Goal: Information Seeking & Learning: Learn about a topic

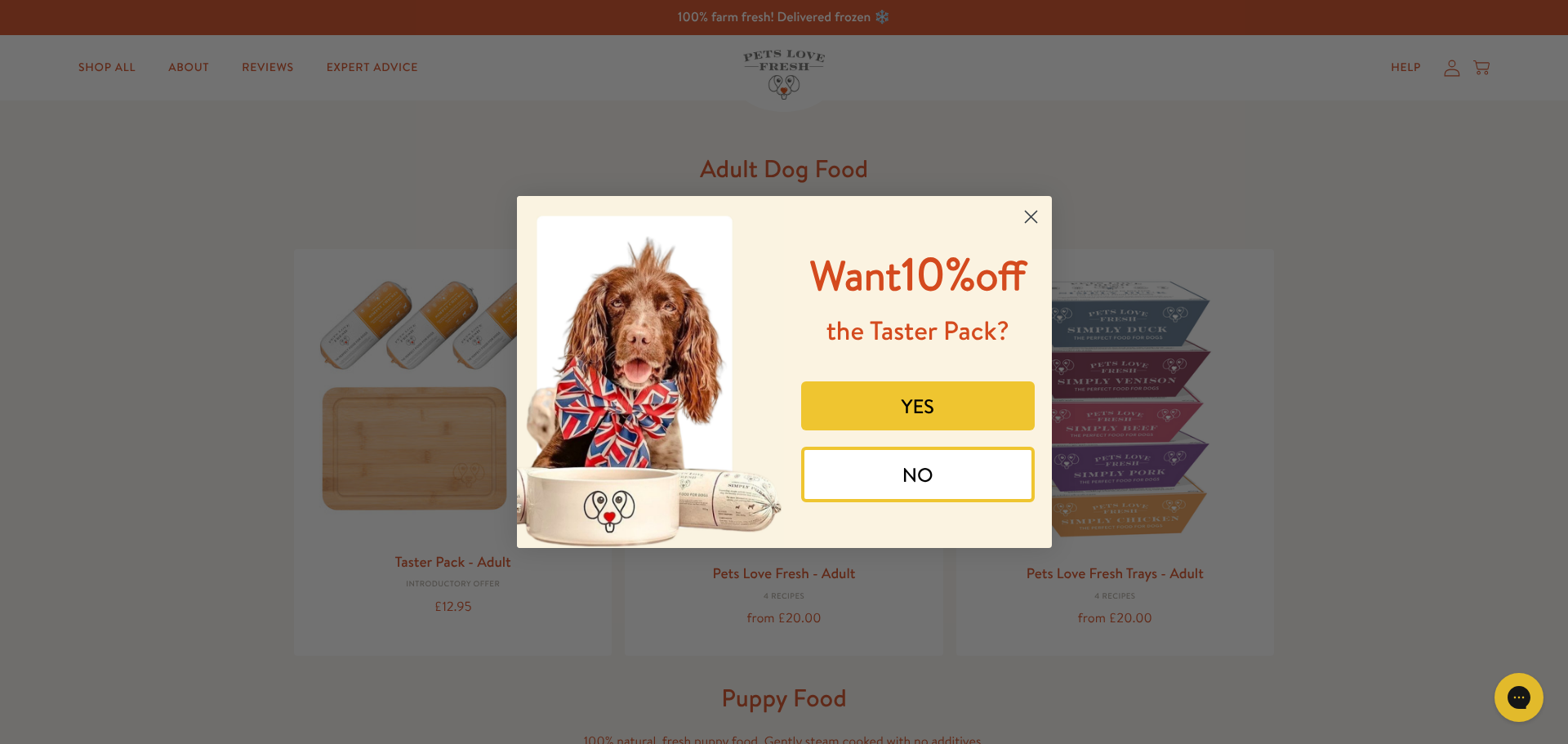
click at [1024, 214] on circle "Close dialog" at bounding box center [1030, 217] width 27 height 27
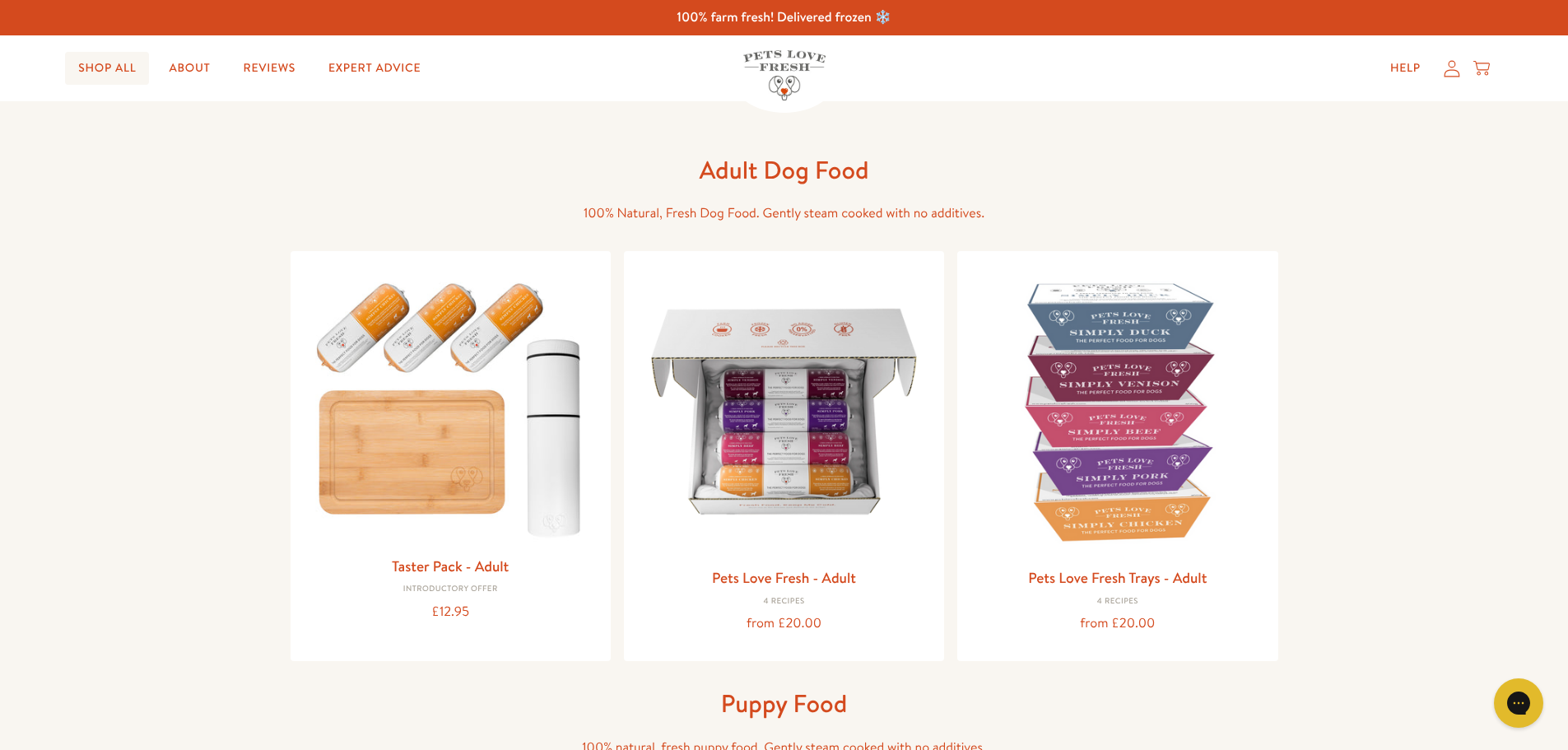
click at [116, 63] on link "Shop All" at bounding box center [107, 68] width 84 height 33
click at [191, 70] on link "About" at bounding box center [189, 68] width 68 height 33
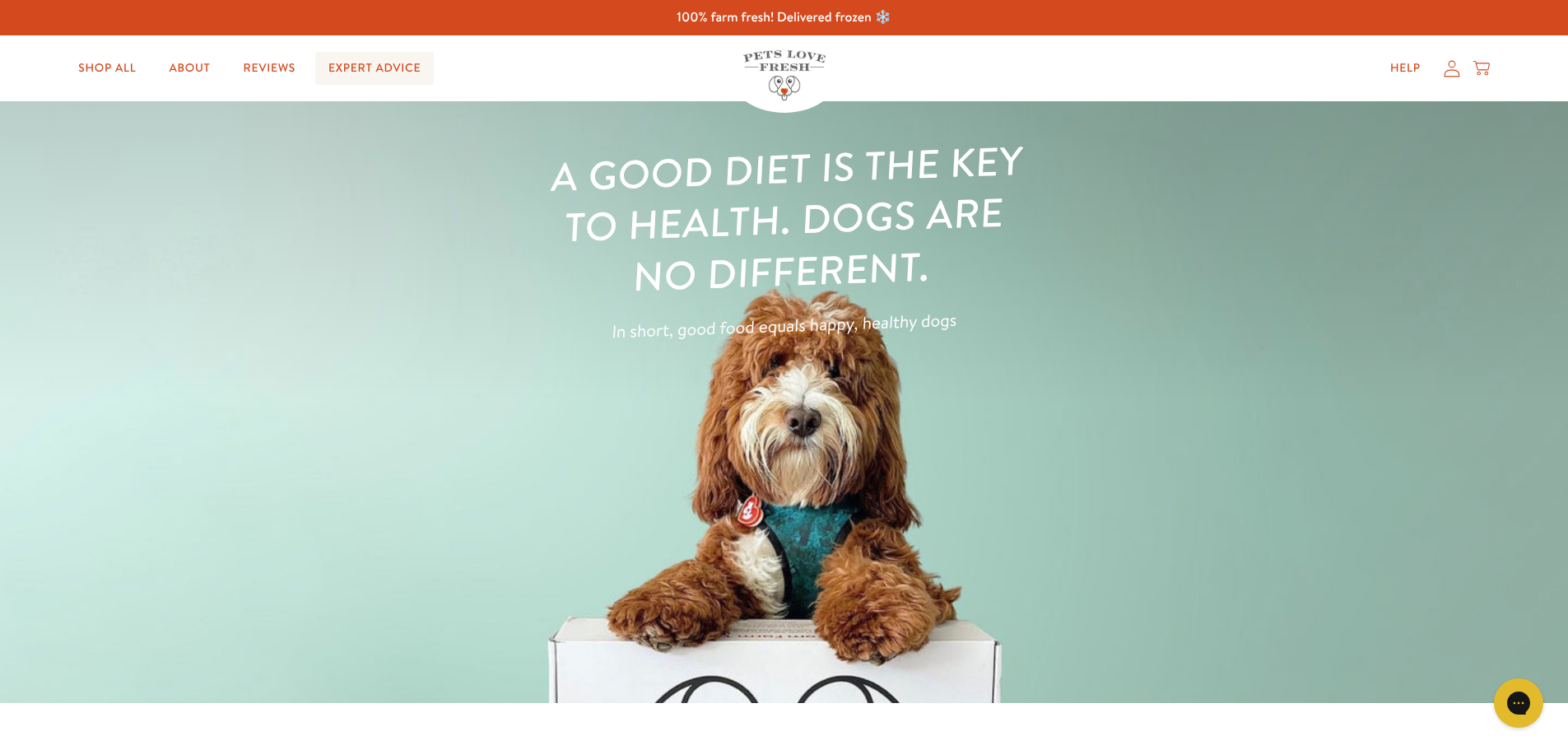
click at [383, 66] on link "Expert Advice" at bounding box center [374, 68] width 118 height 33
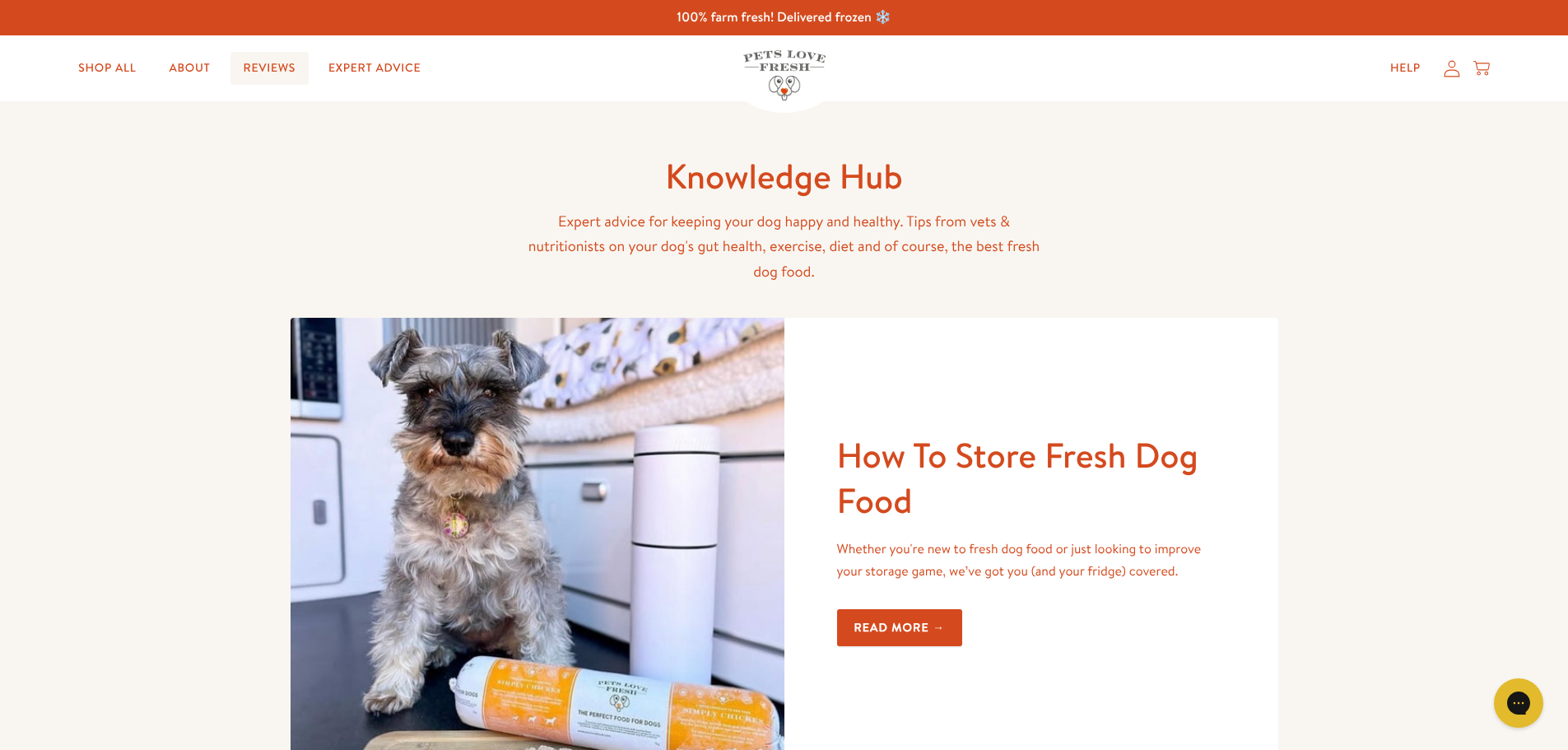
click at [263, 70] on link "Reviews" at bounding box center [269, 68] width 78 height 33
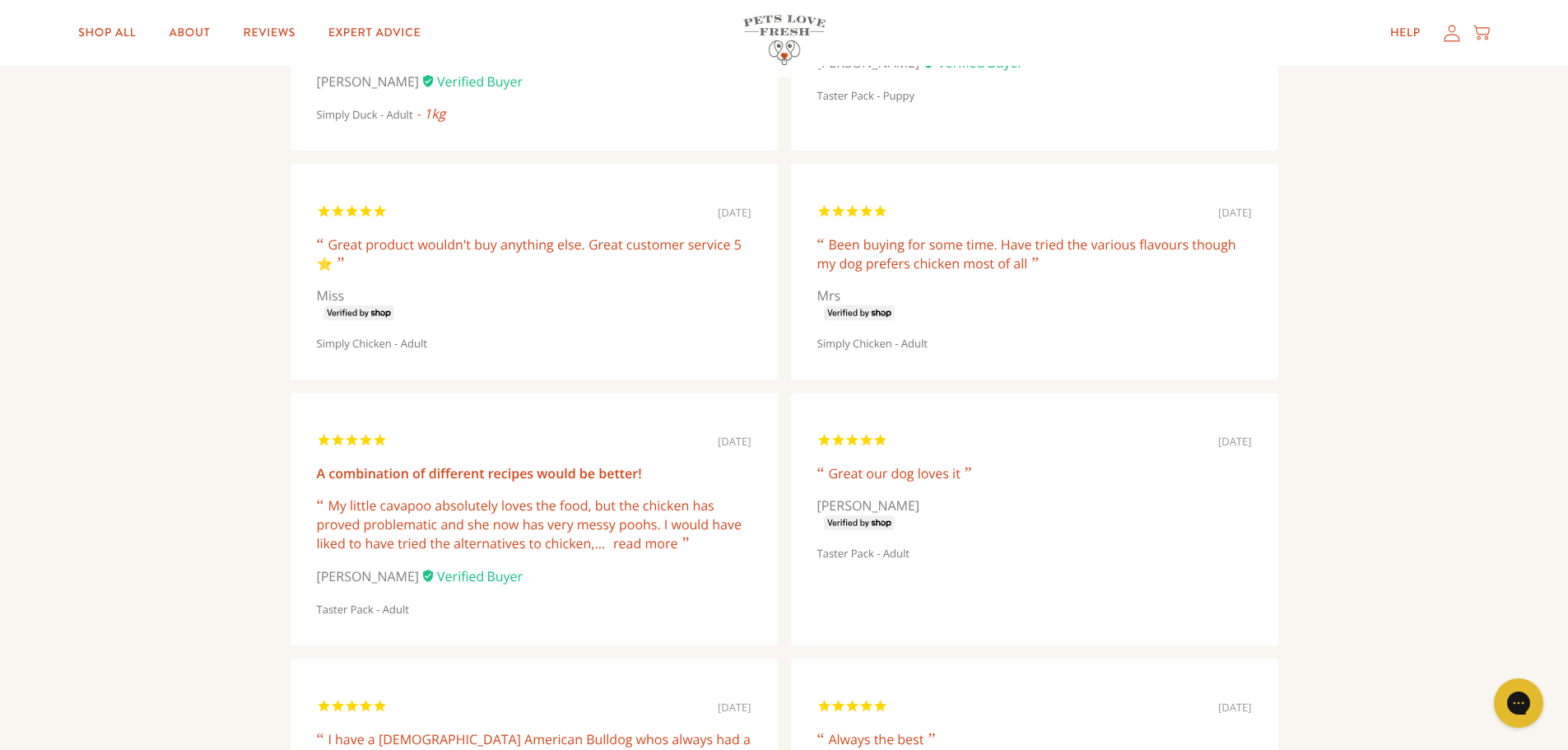
scroll to position [4611, 0]
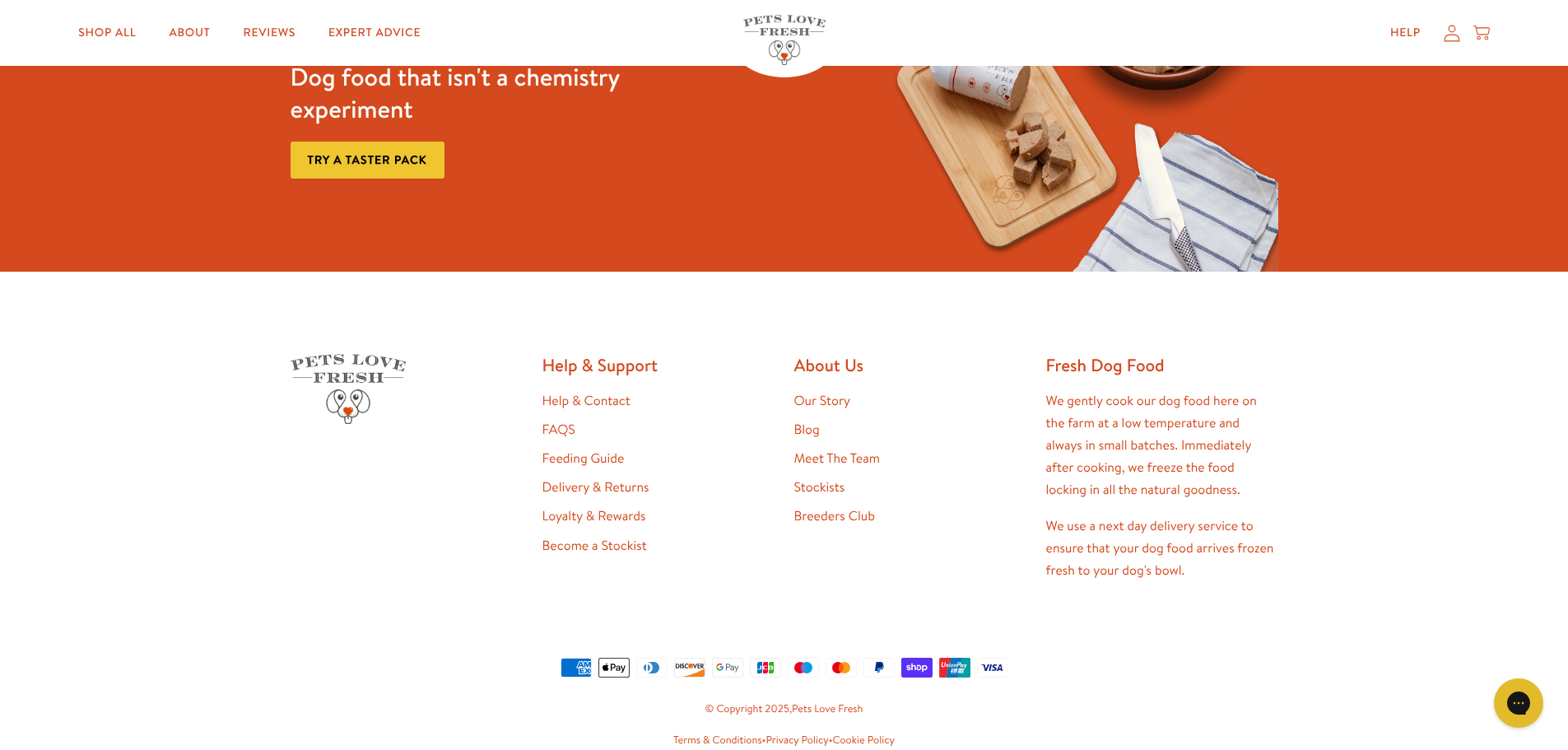
click at [835, 392] on link "Our Story" at bounding box center [823, 401] width 57 height 18
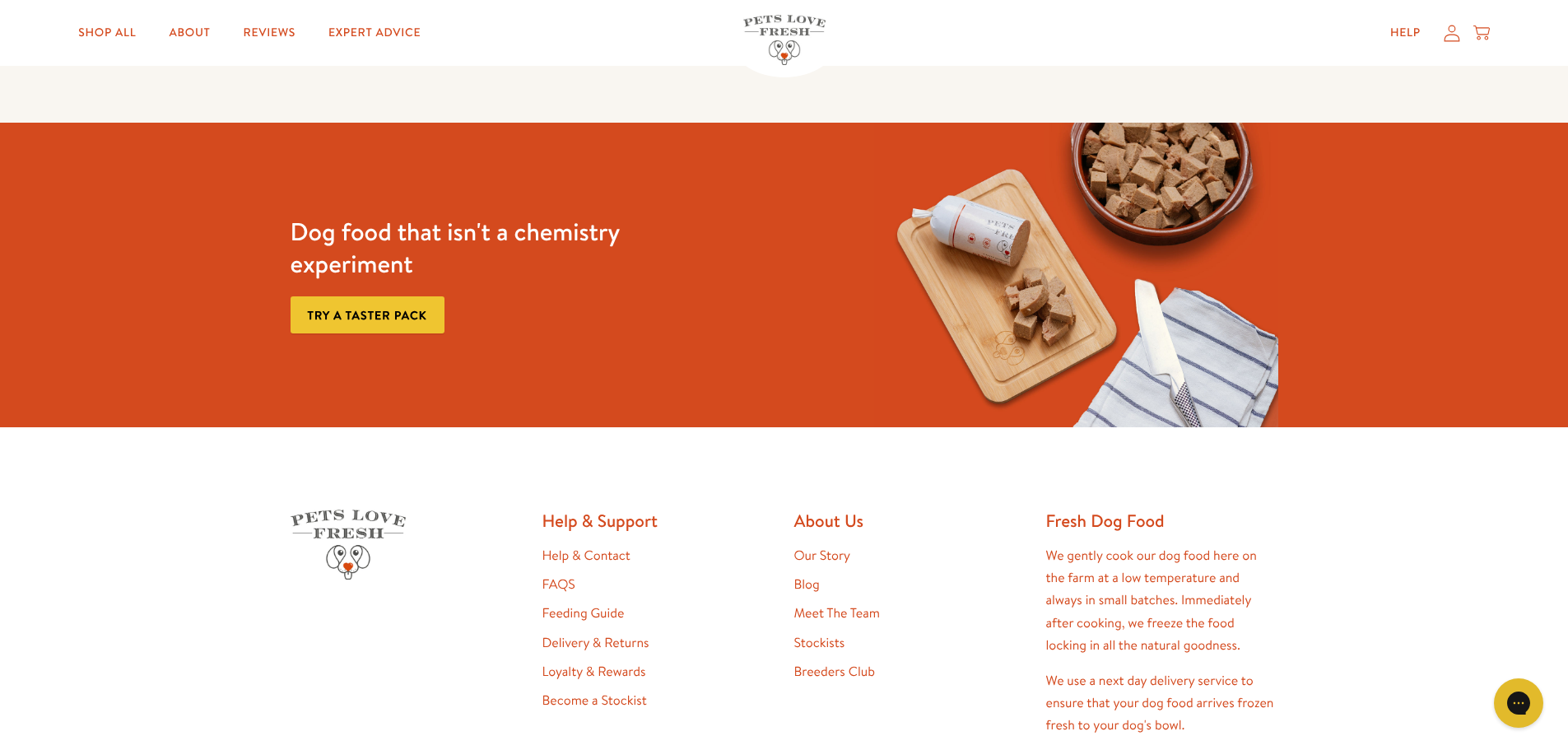
scroll to position [4419, 0]
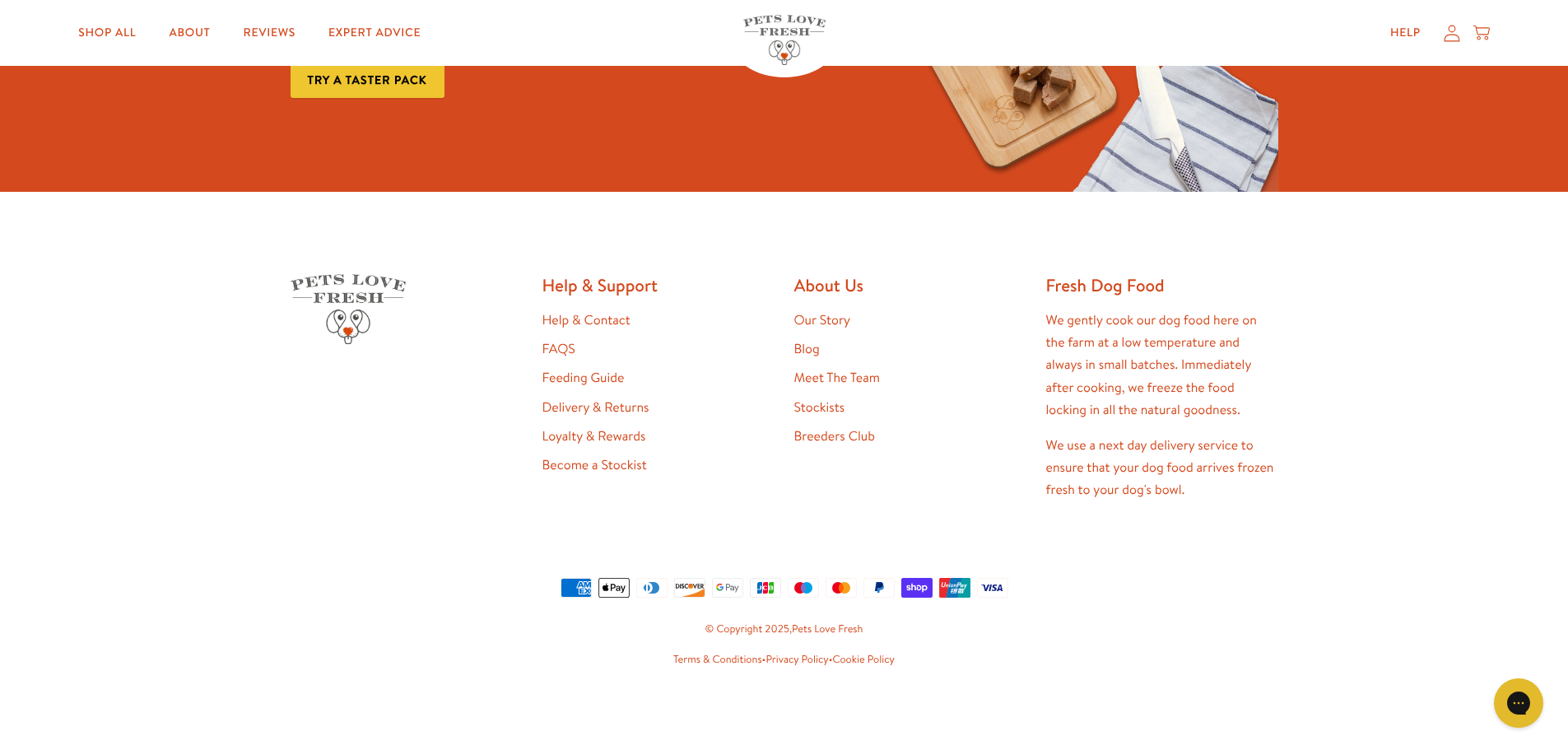
click at [814, 379] on link "Meet The Team" at bounding box center [837, 378] width 85 height 18
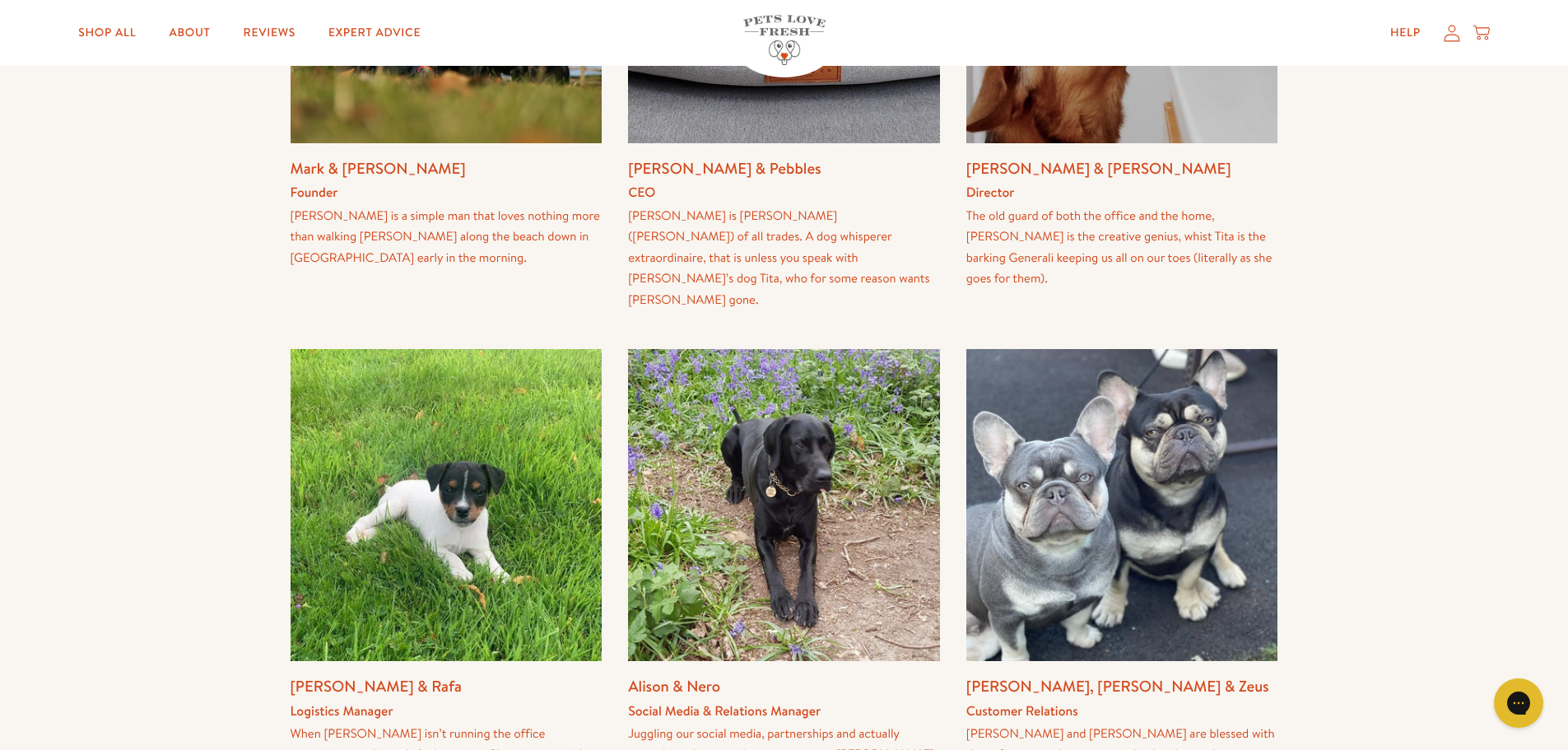
scroll to position [741, 0]
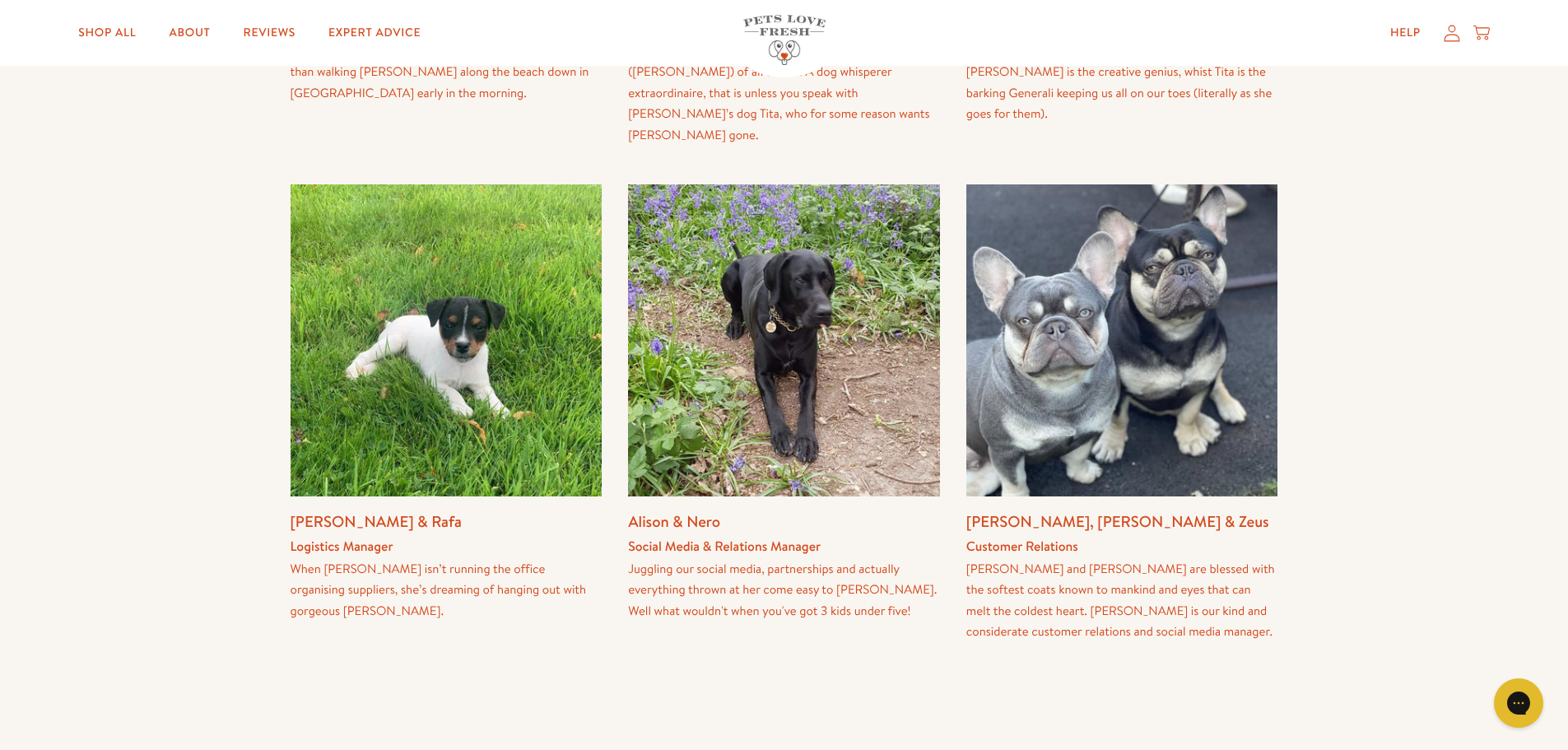
click at [1136, 303] on img at bounding box center [1122, 340] width 312 height 312
click at [1123, 241] on img at bounding box center [1122, 340] width 312 height 312
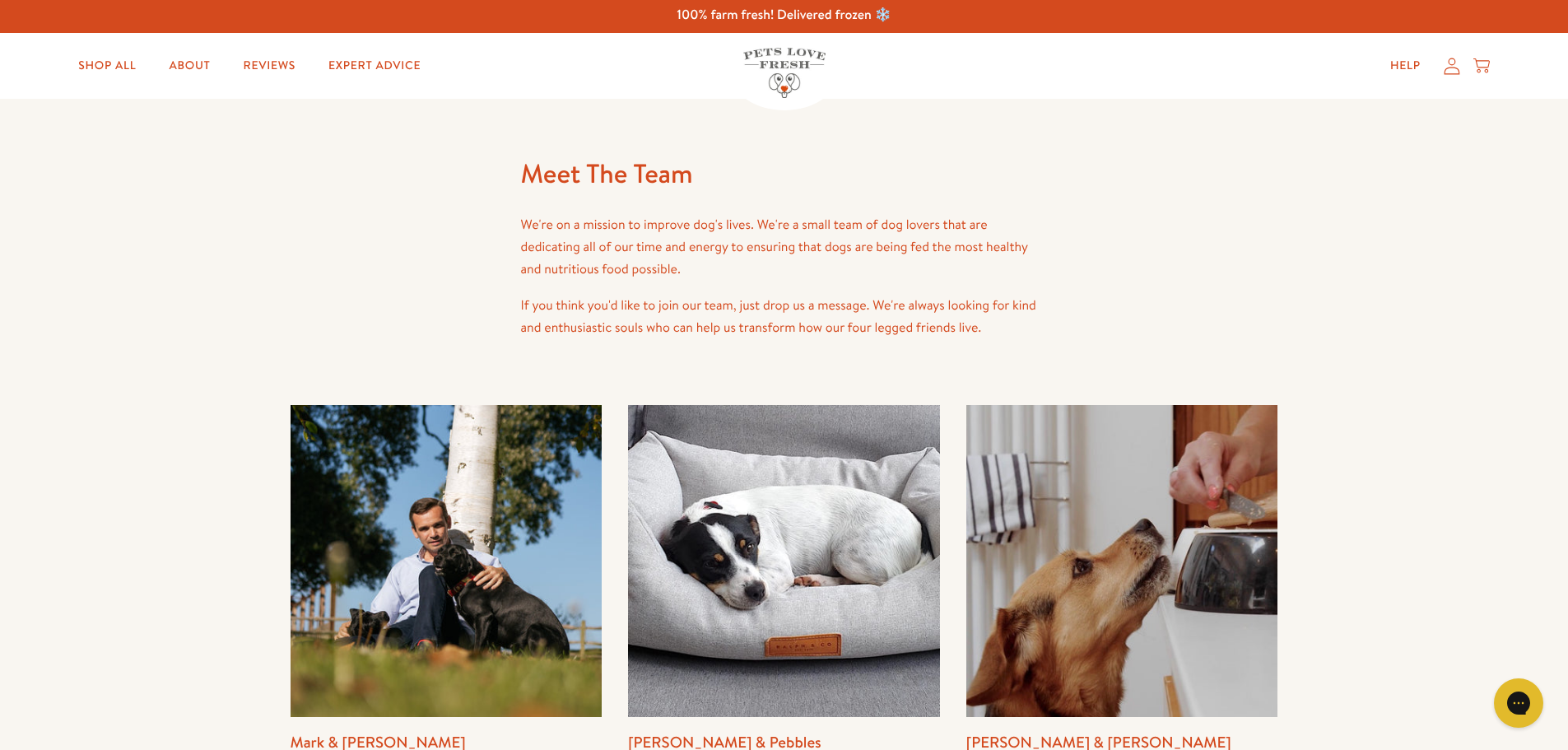
scroll to position [0, 0]
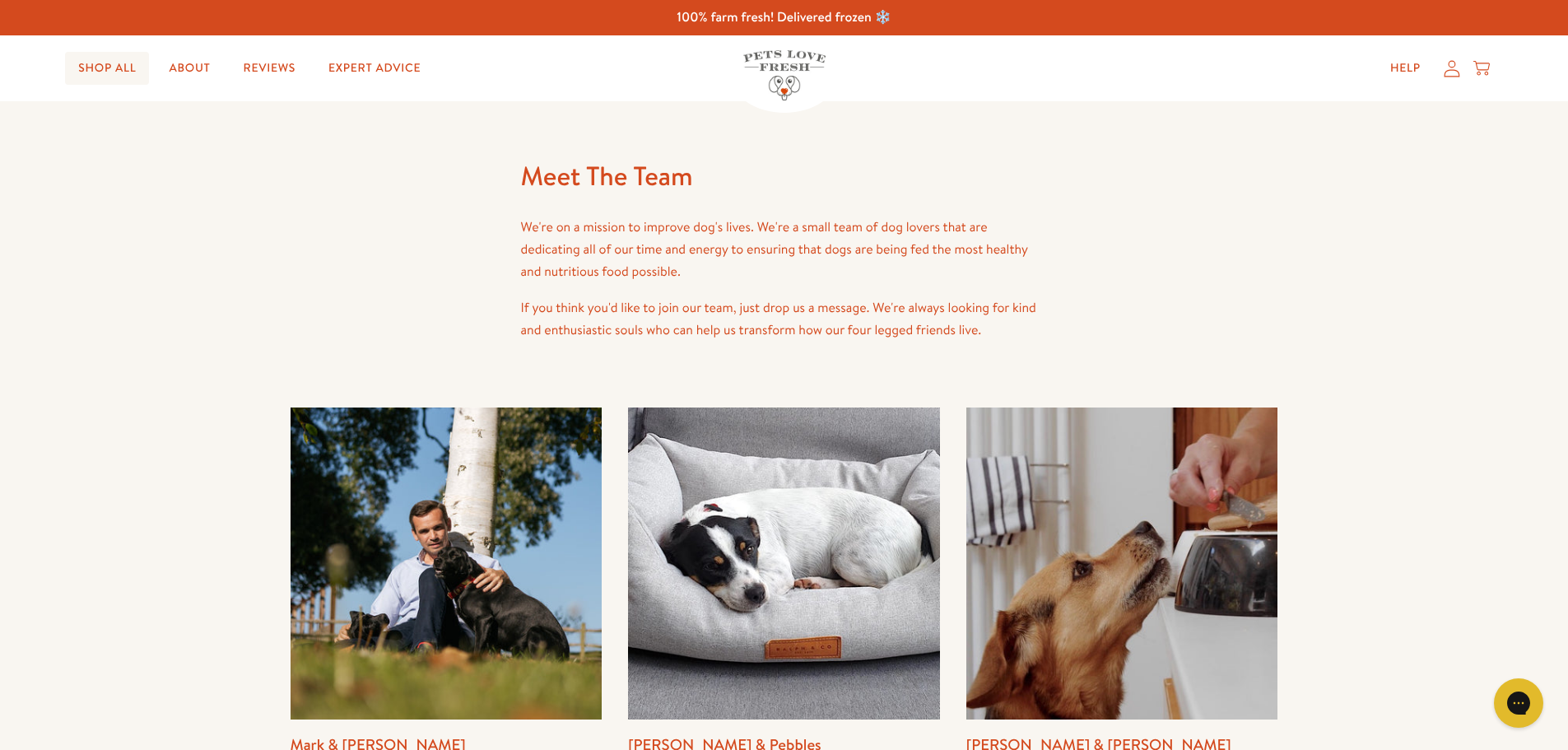
click at [127, 70] on link "Shop All" at bounding box center [107, 68] width 84 height 33
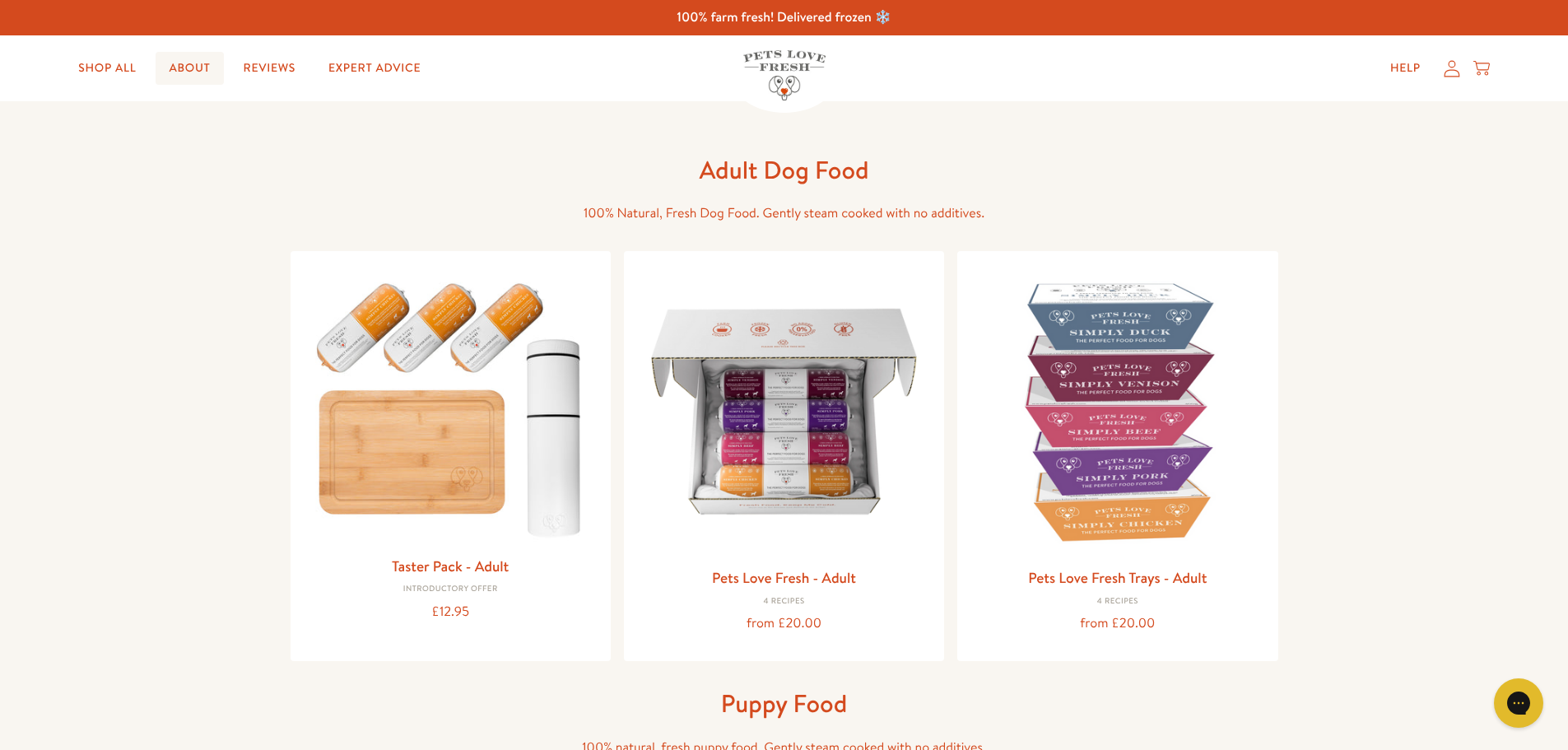
click at [195, 68] on link "About" at bounding box center [189, 68] width 68 height 33
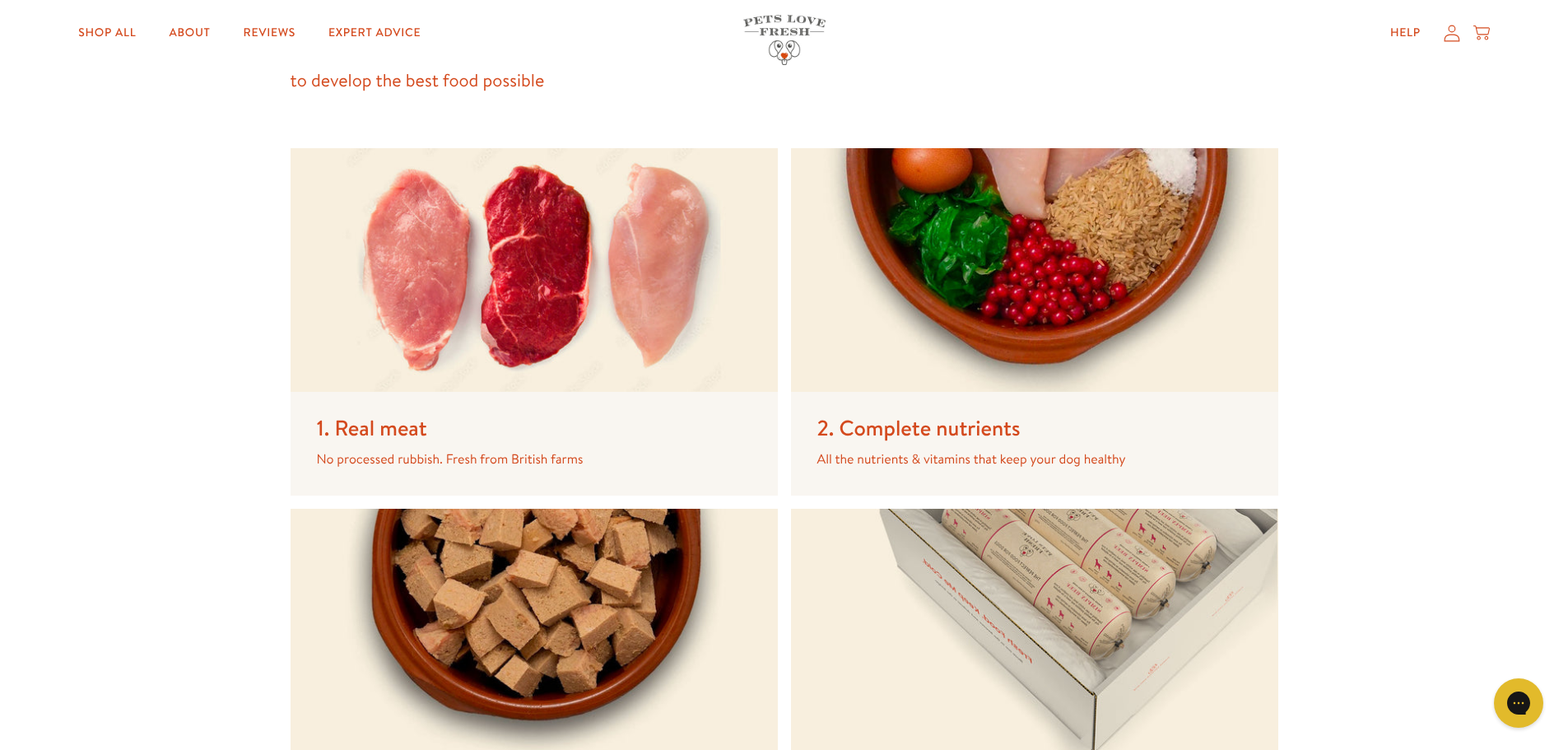
scroll to position [2799, 0]
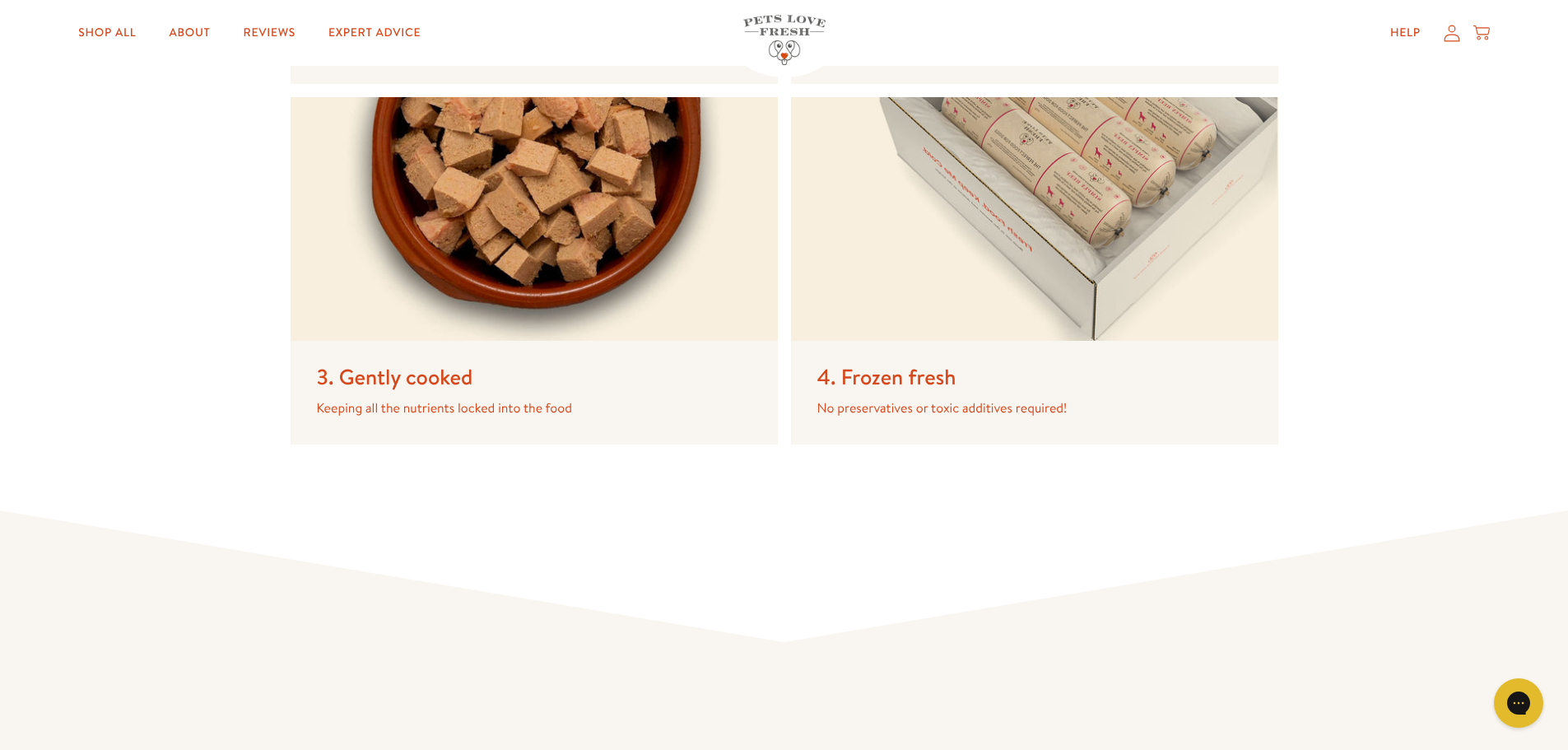
click at [915, 411] on p "No preservatives or toxic additives required!" at bounding box center [1021, 408] width 408 height 20
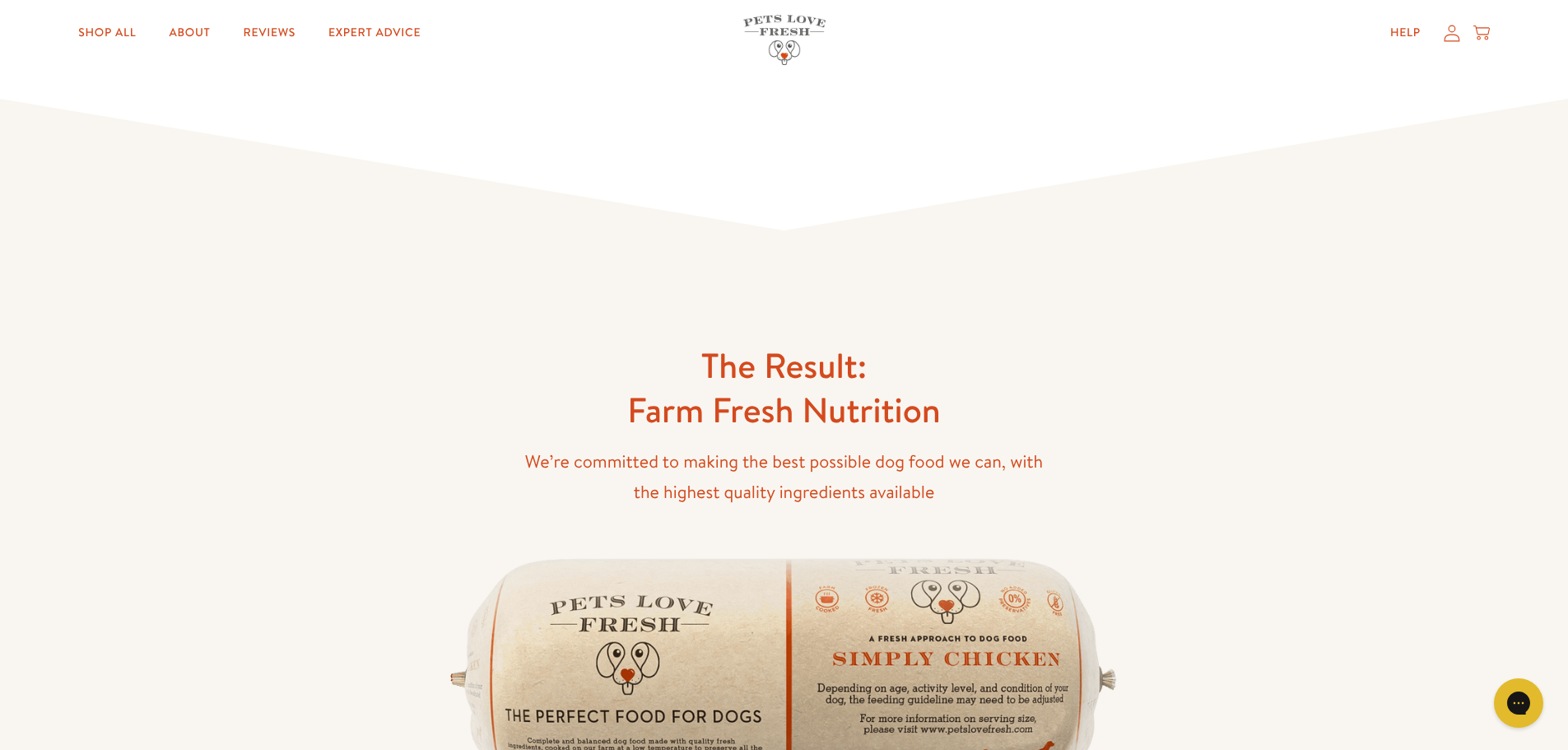
scroll to position [3705, 0]
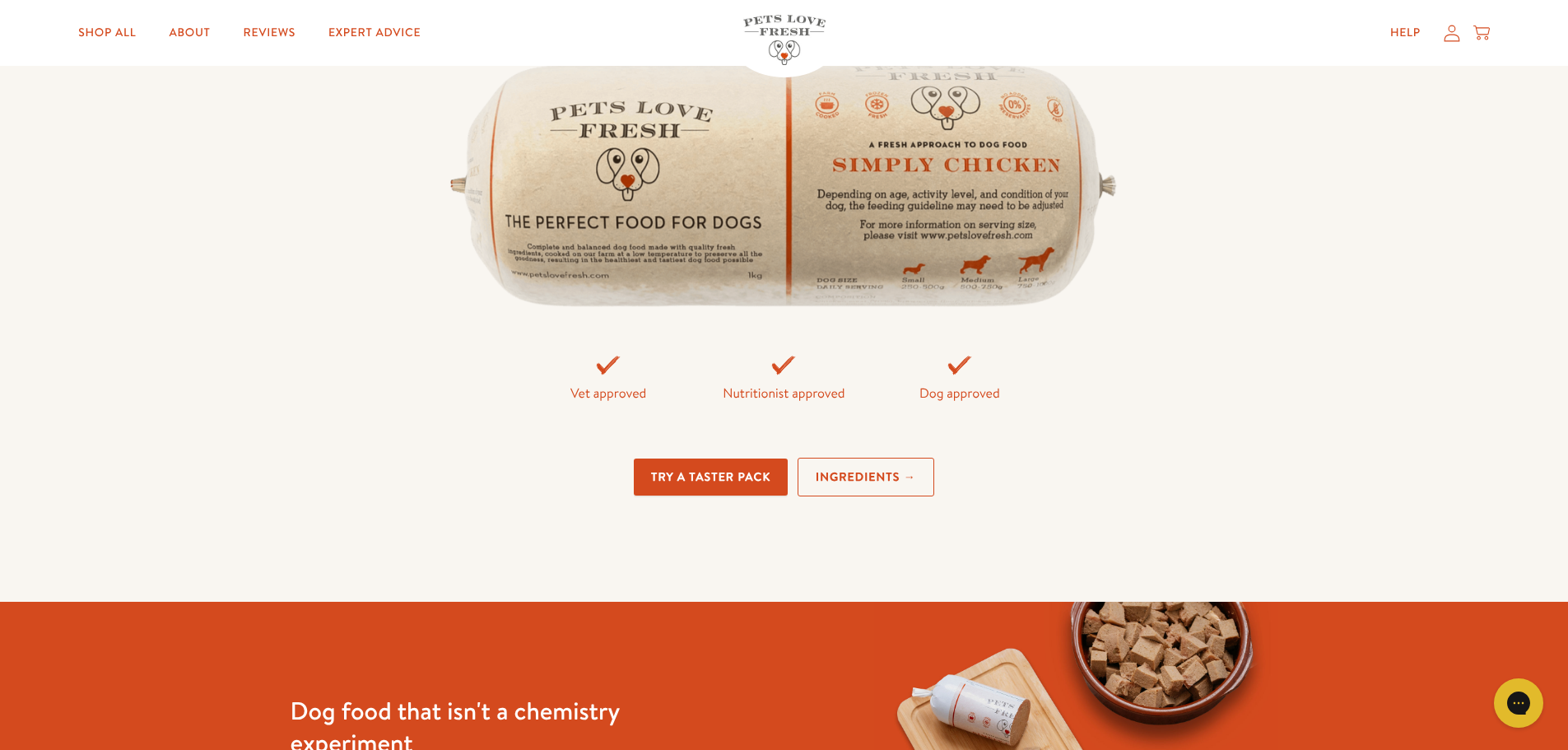
click at [898, 473] on link "Ingredients →" at bounding box center [866, 477] width 137 height 39
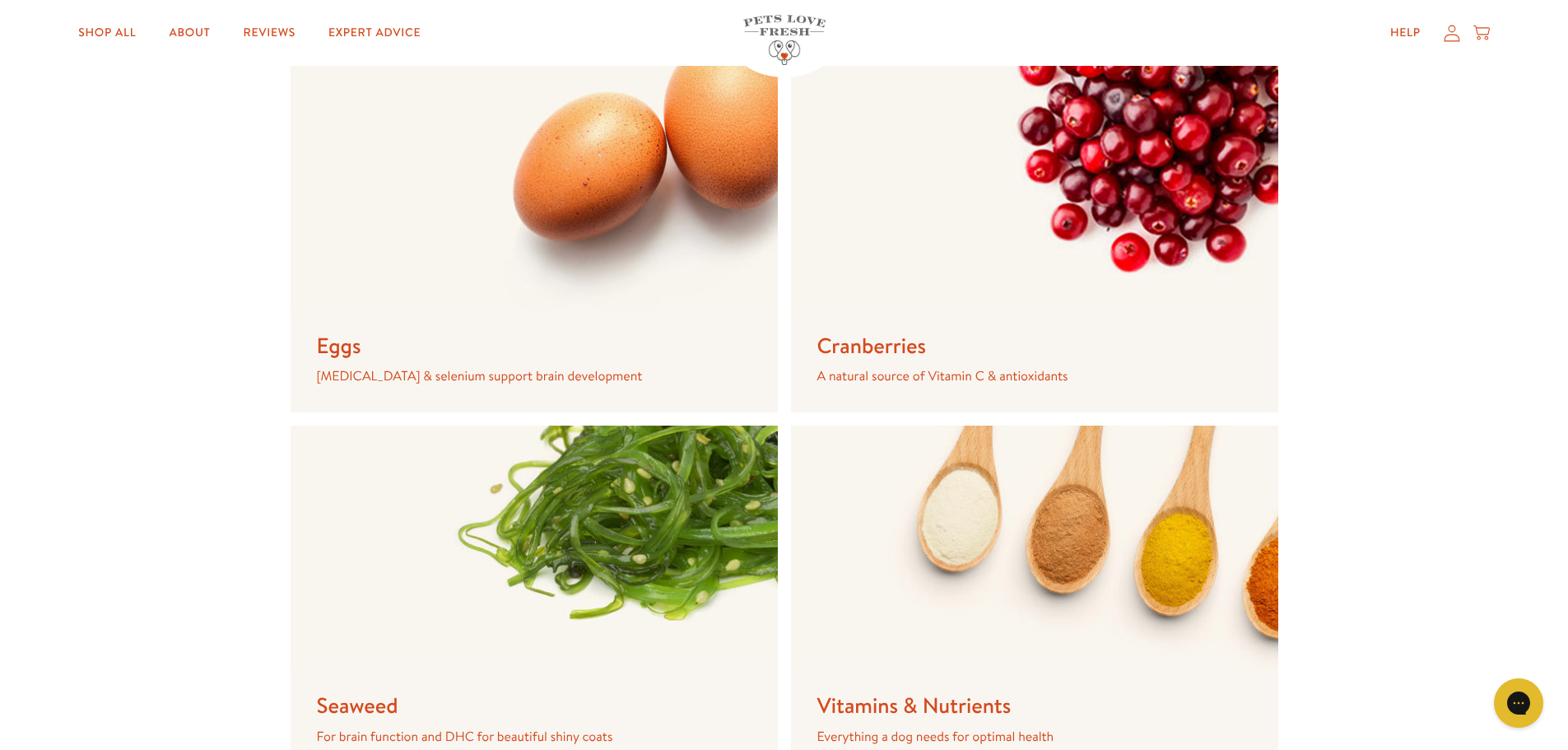
scroll to position [1152, 0]
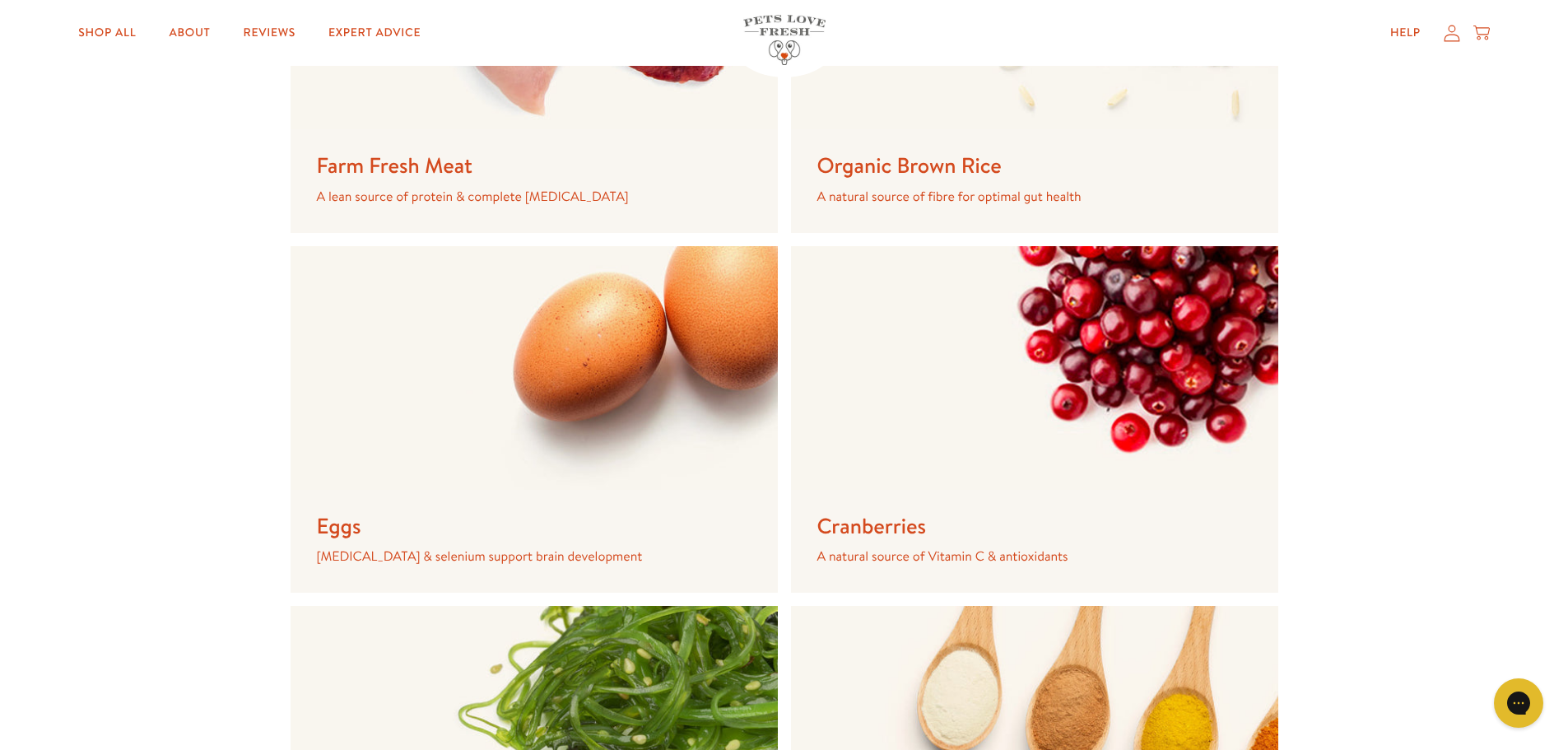
click at [433, 178] on h3 "Farm Fresh Meat" at bounding box center [520, 166] width 408 height 28
click at [440, 168] on h3 "Farm Fresh Meat" at bounding box center [520, 166] width 408 height 28
click at [428, 200] on p "A lean source of protein & complete amino acids" at bounding box center [520, 197] width 408 height 20
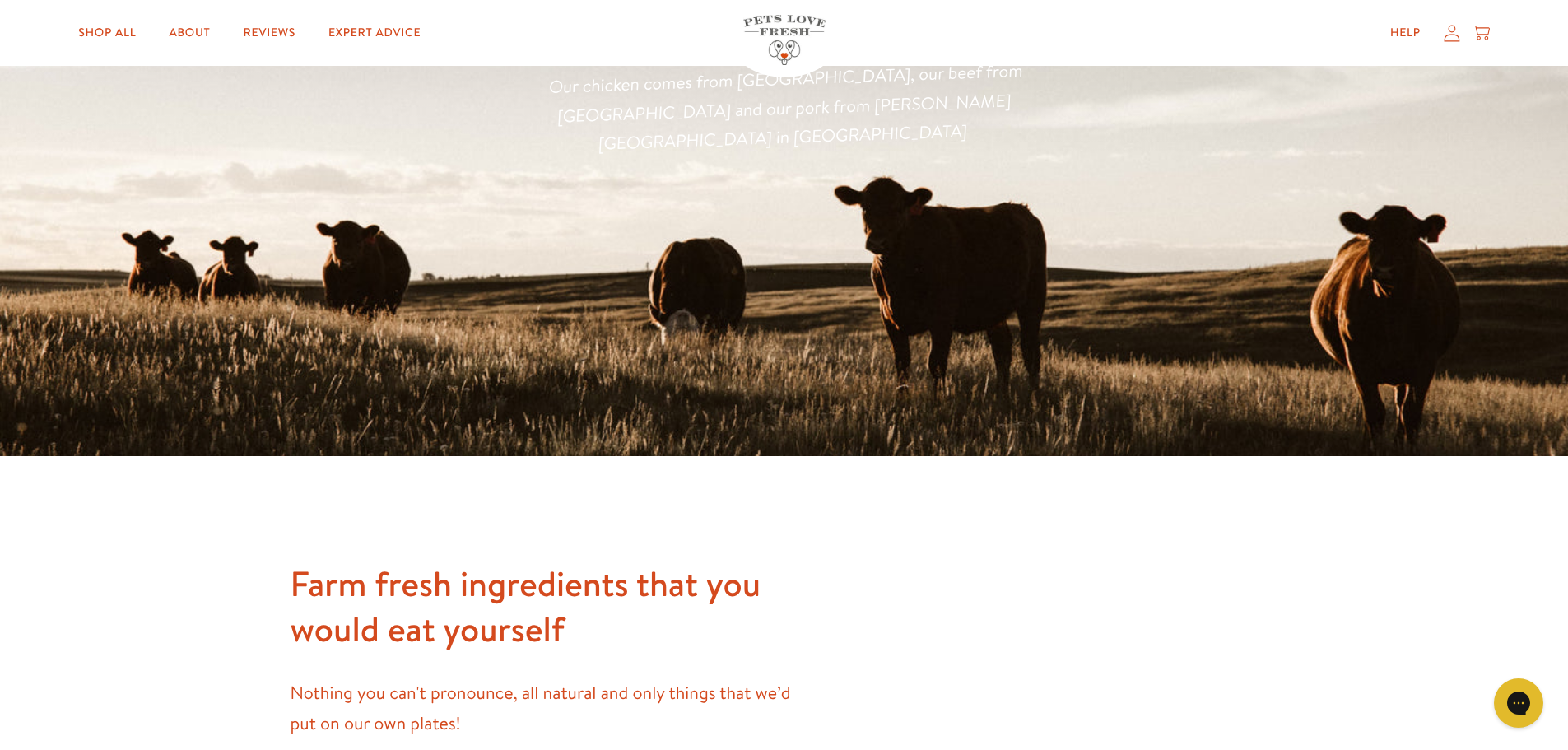
scroll to position [0, 0]
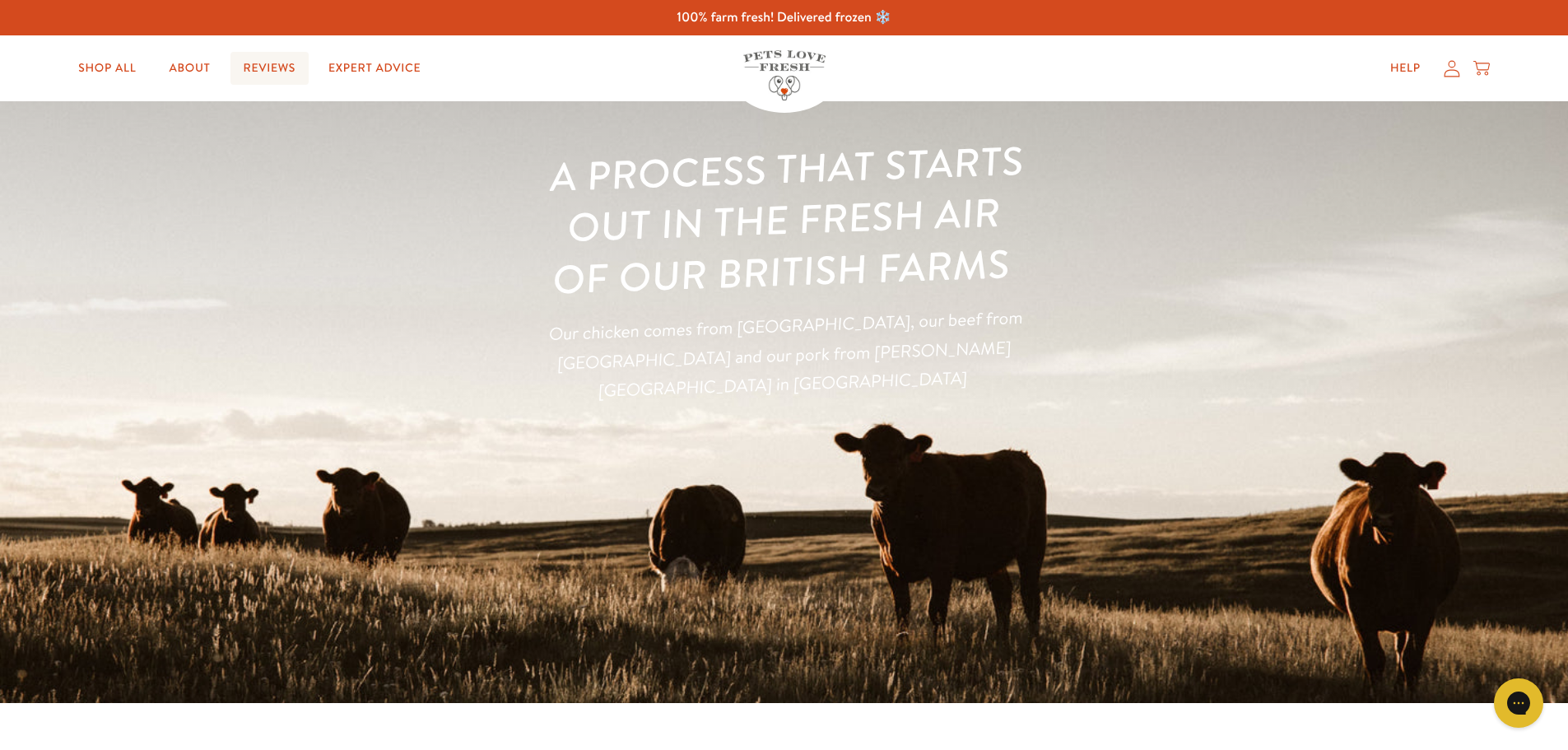
click at [283, 65] on link "Reviews" at bounding box center [269, 68] width 78 height 33
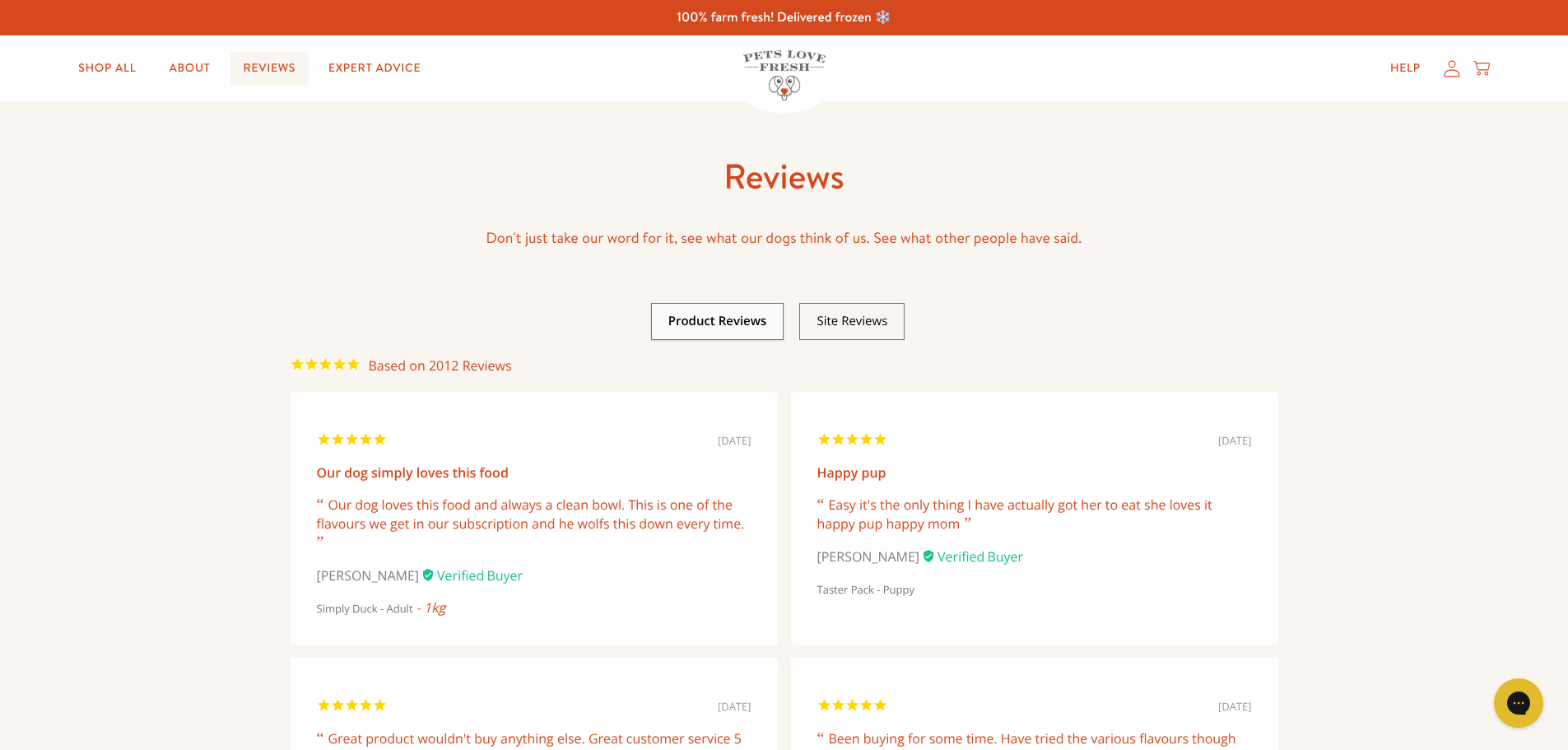
click at [256, 72] on link "Reviews" at bounding box center [269, 68] width 78 height 33
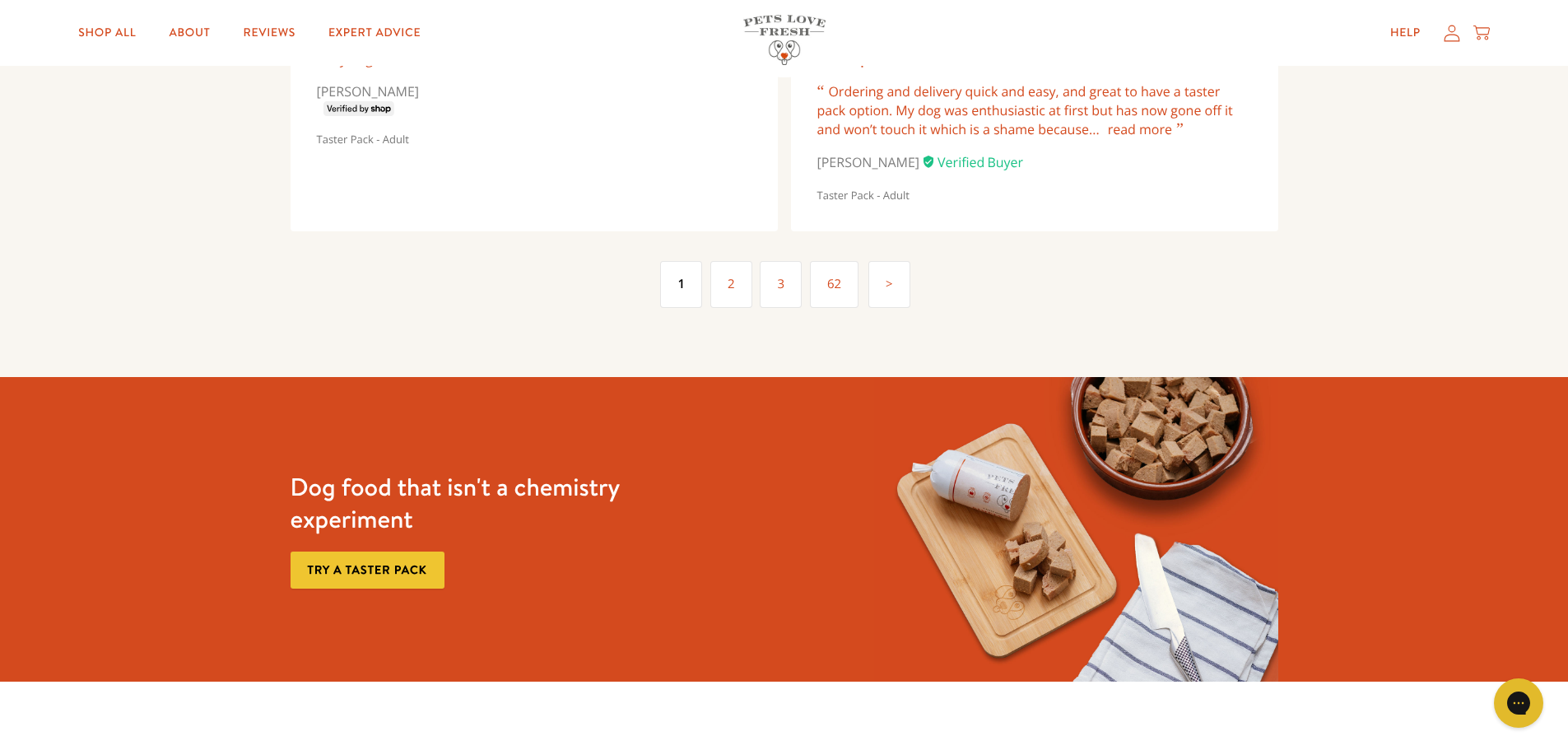
scroll to position [4123, 0]
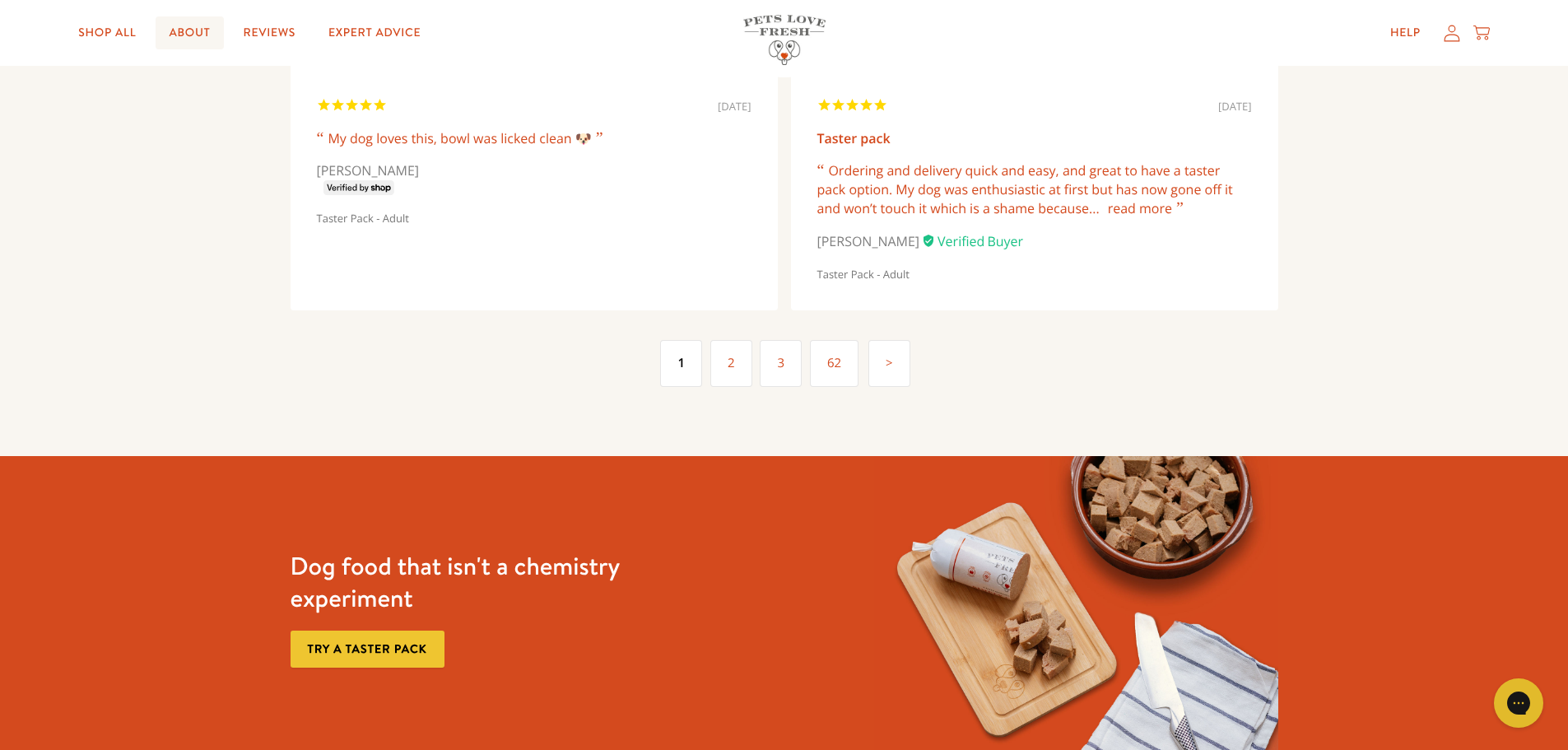
click at [200, 34] on link "About" at bounding box center [189, 33] width 68 height 33
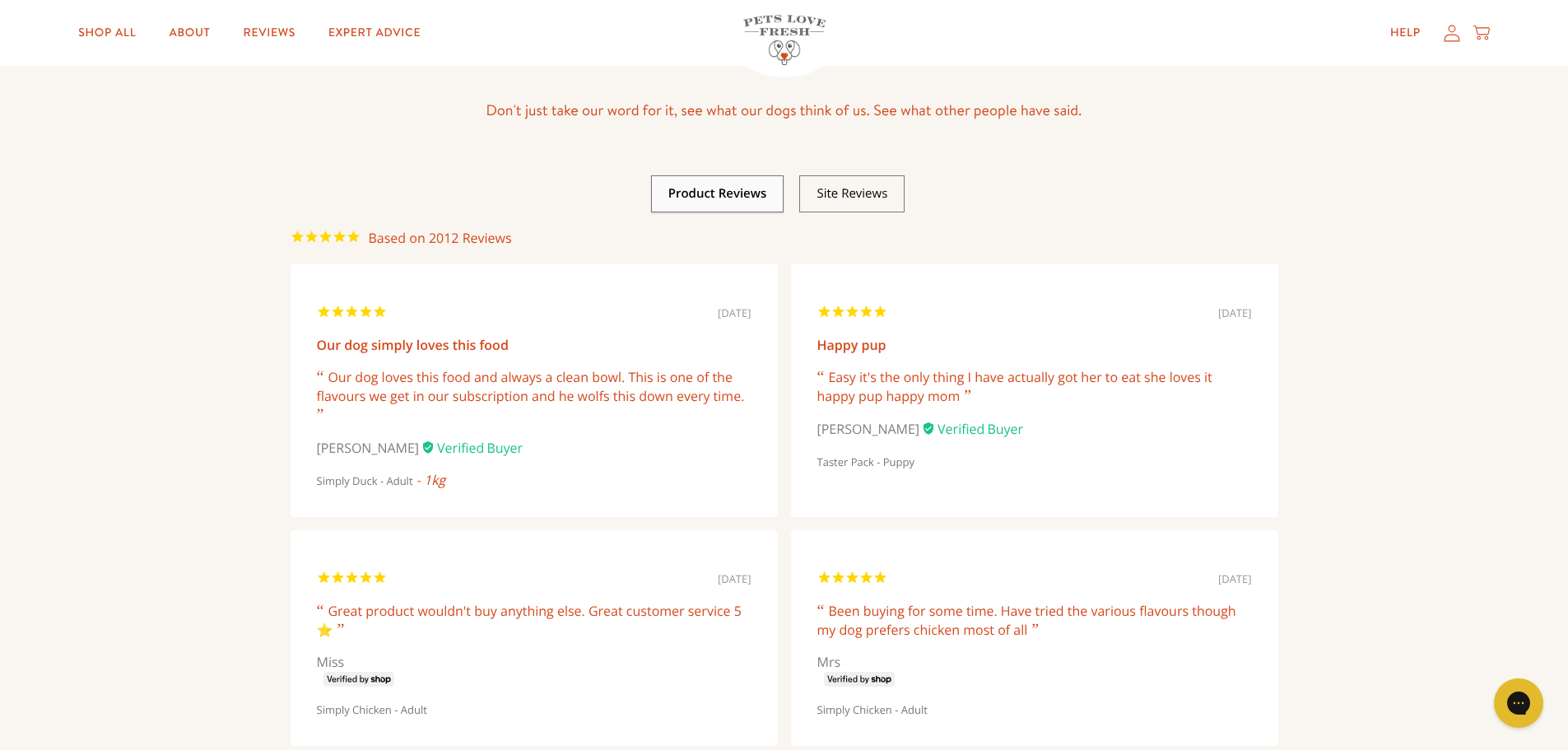
scroll to position [0, 0]
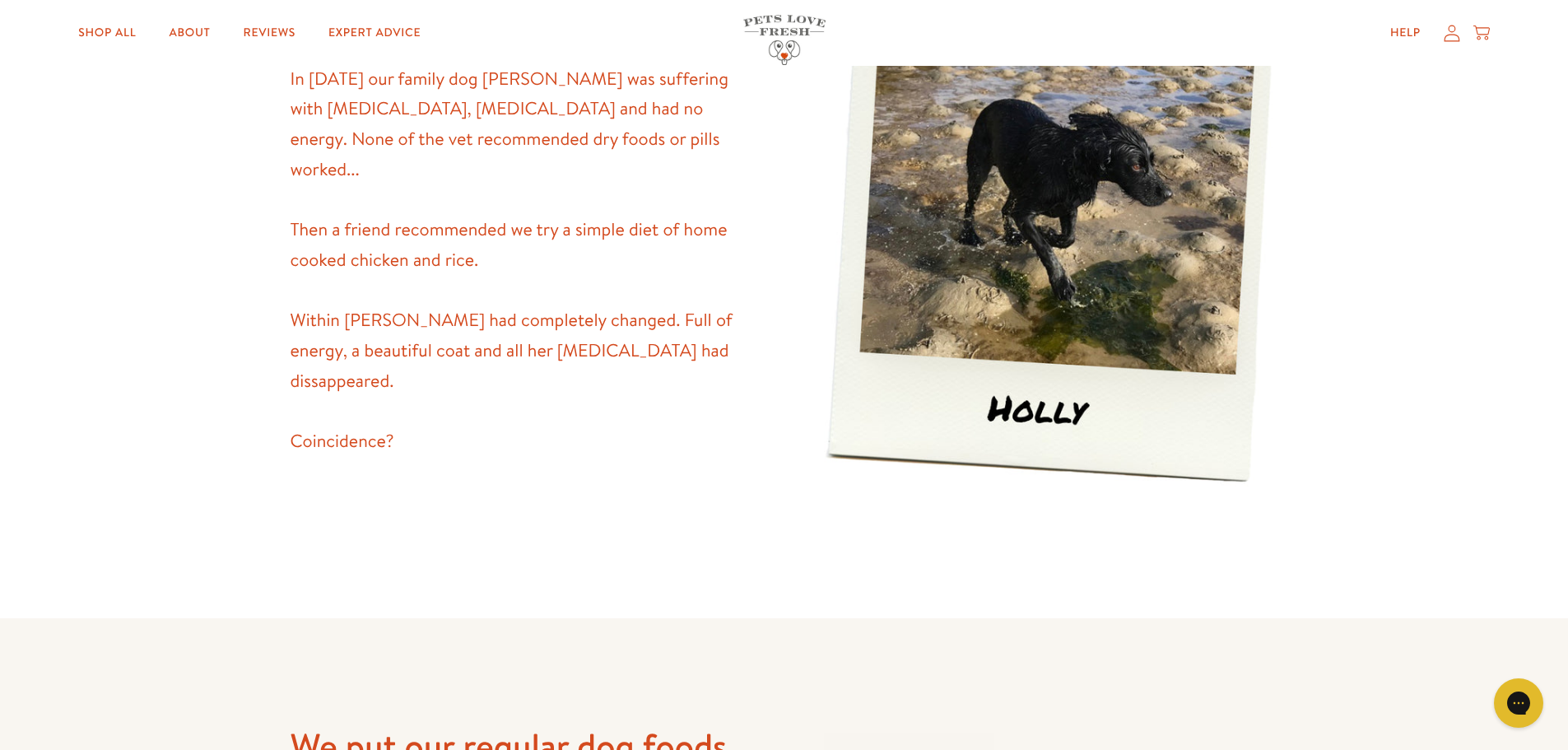
scroll to position [494, 0]
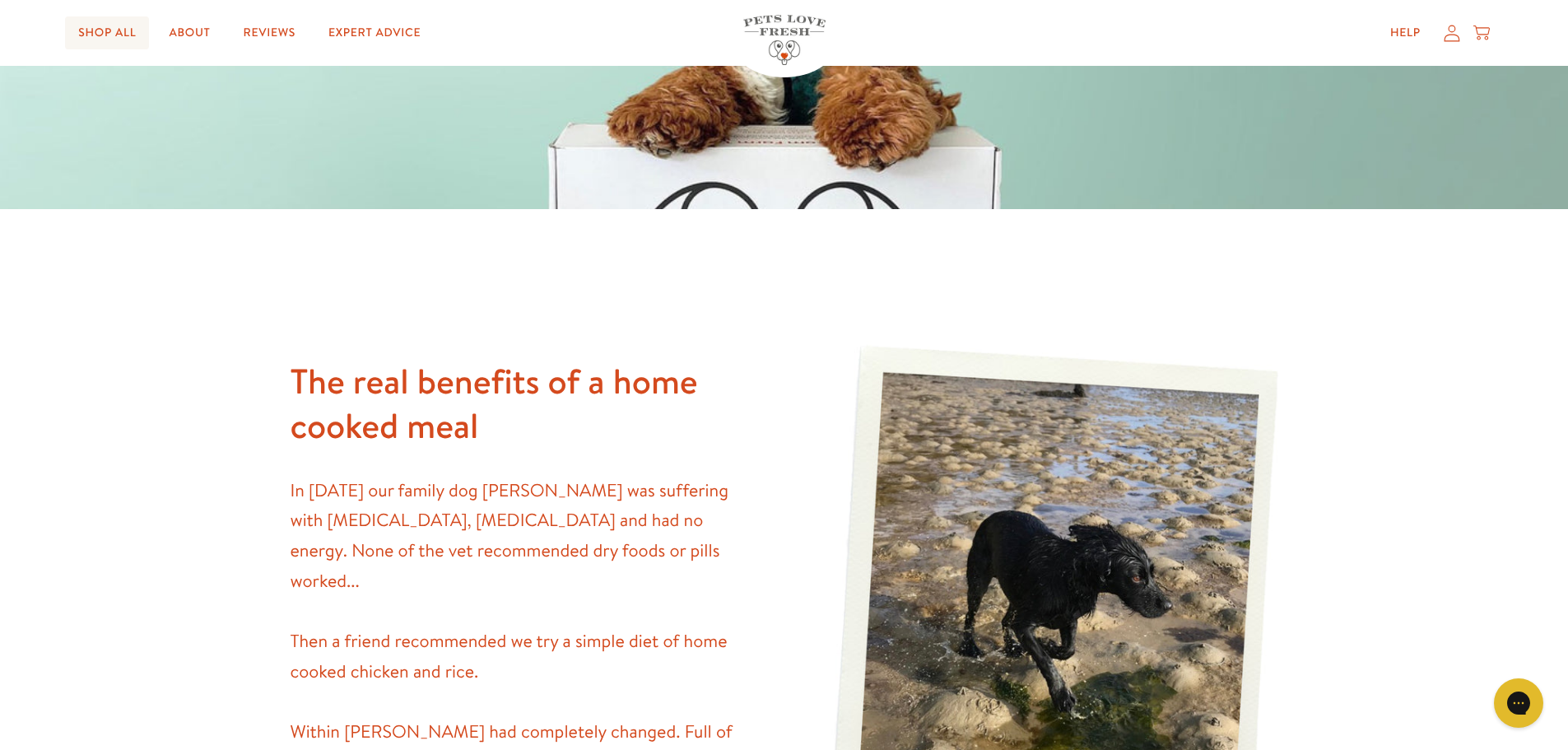
click at [111, 20] on link "Shop All" at bounding box center [107, 33] width 84 height 33
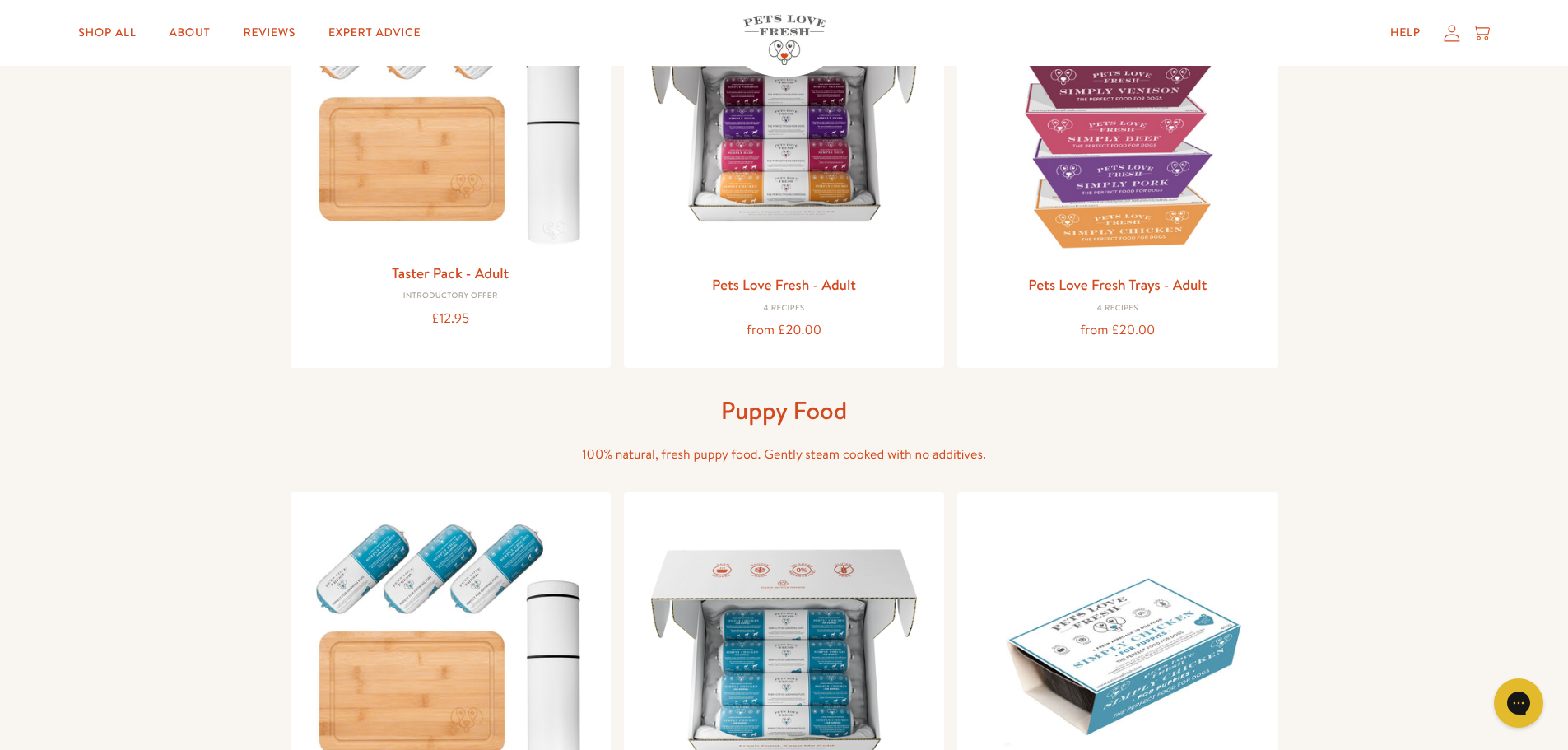
scroll to position [82, 0]
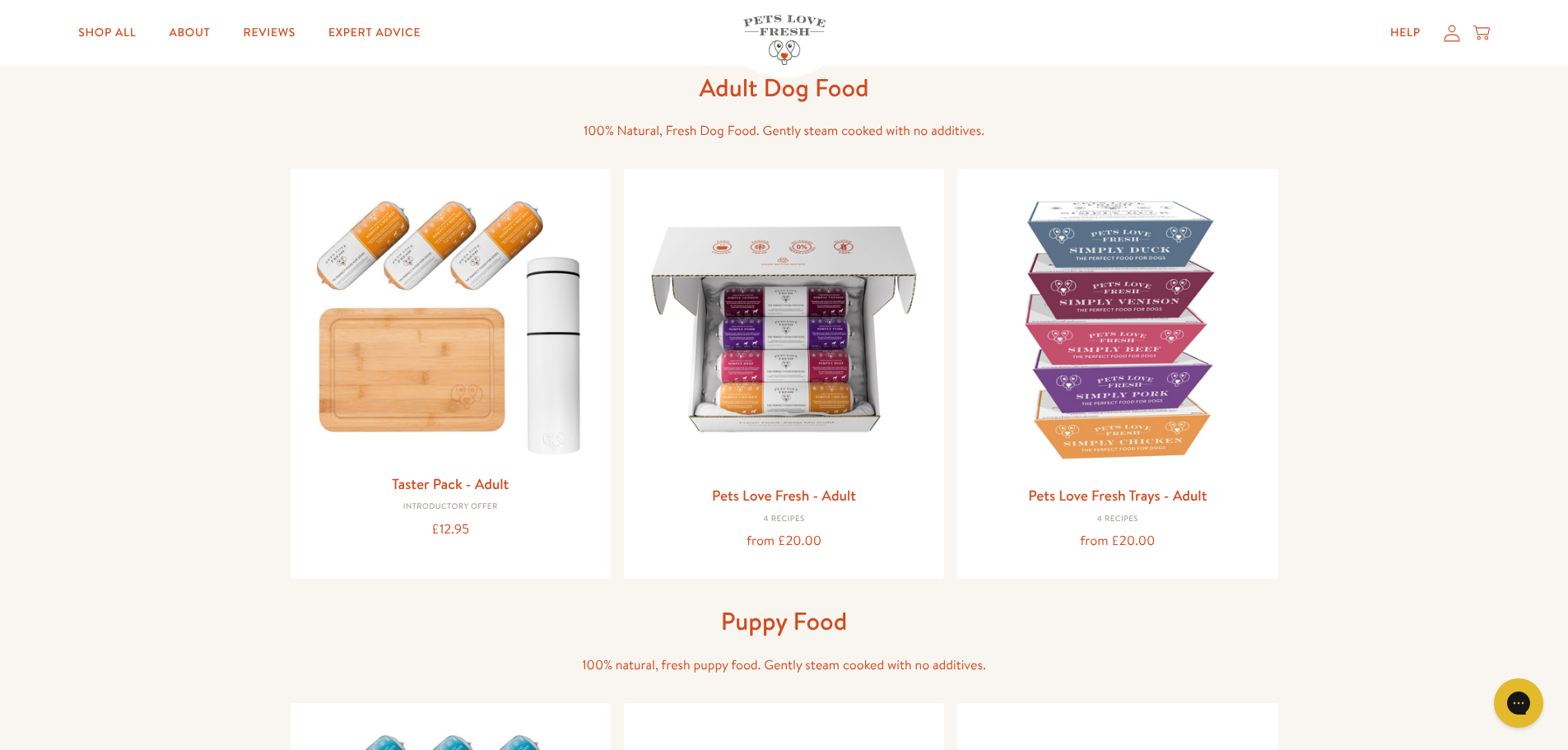
click at [828, 32] on div at bounding box center [784, 39] width 107 height 75
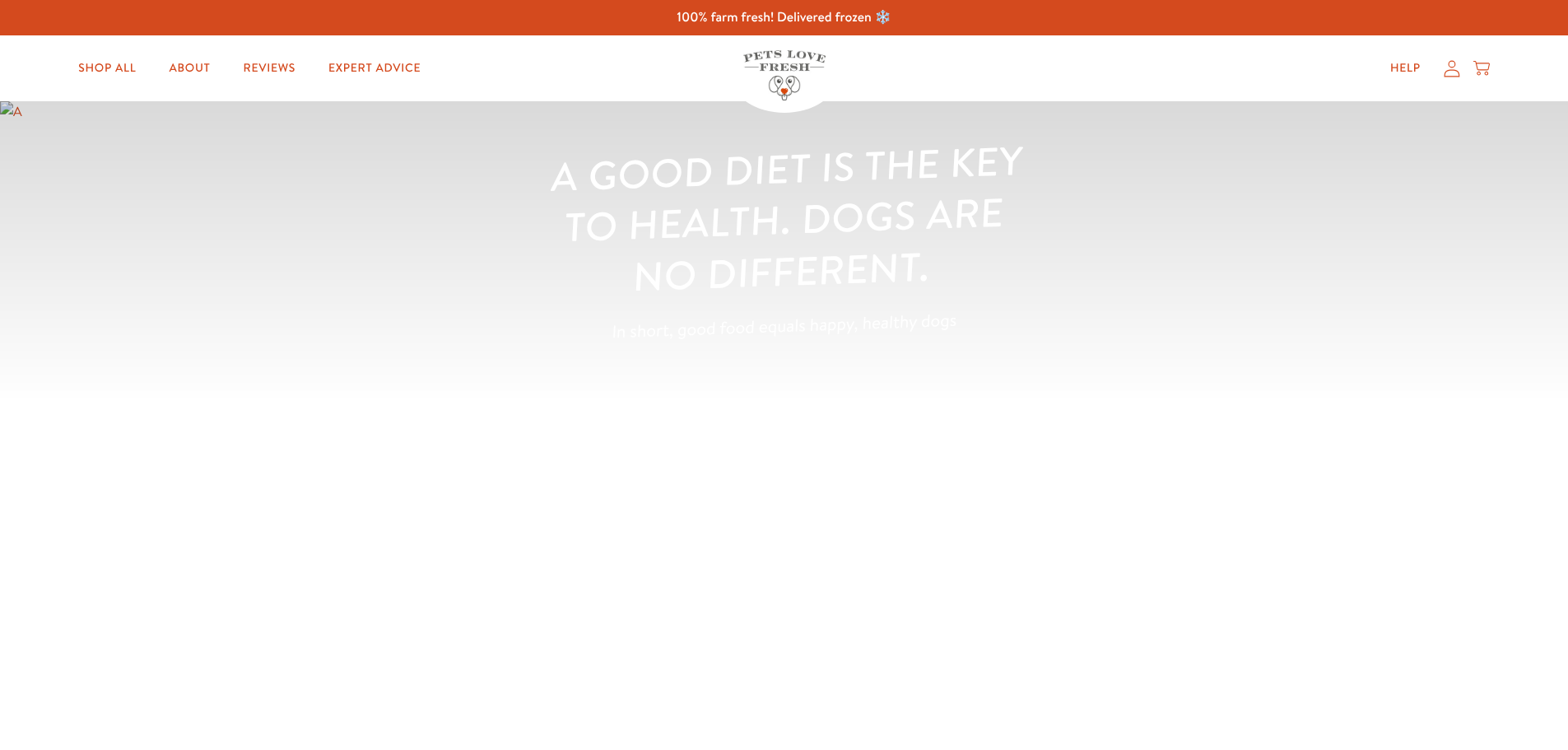
scroll to position [3705, 0]
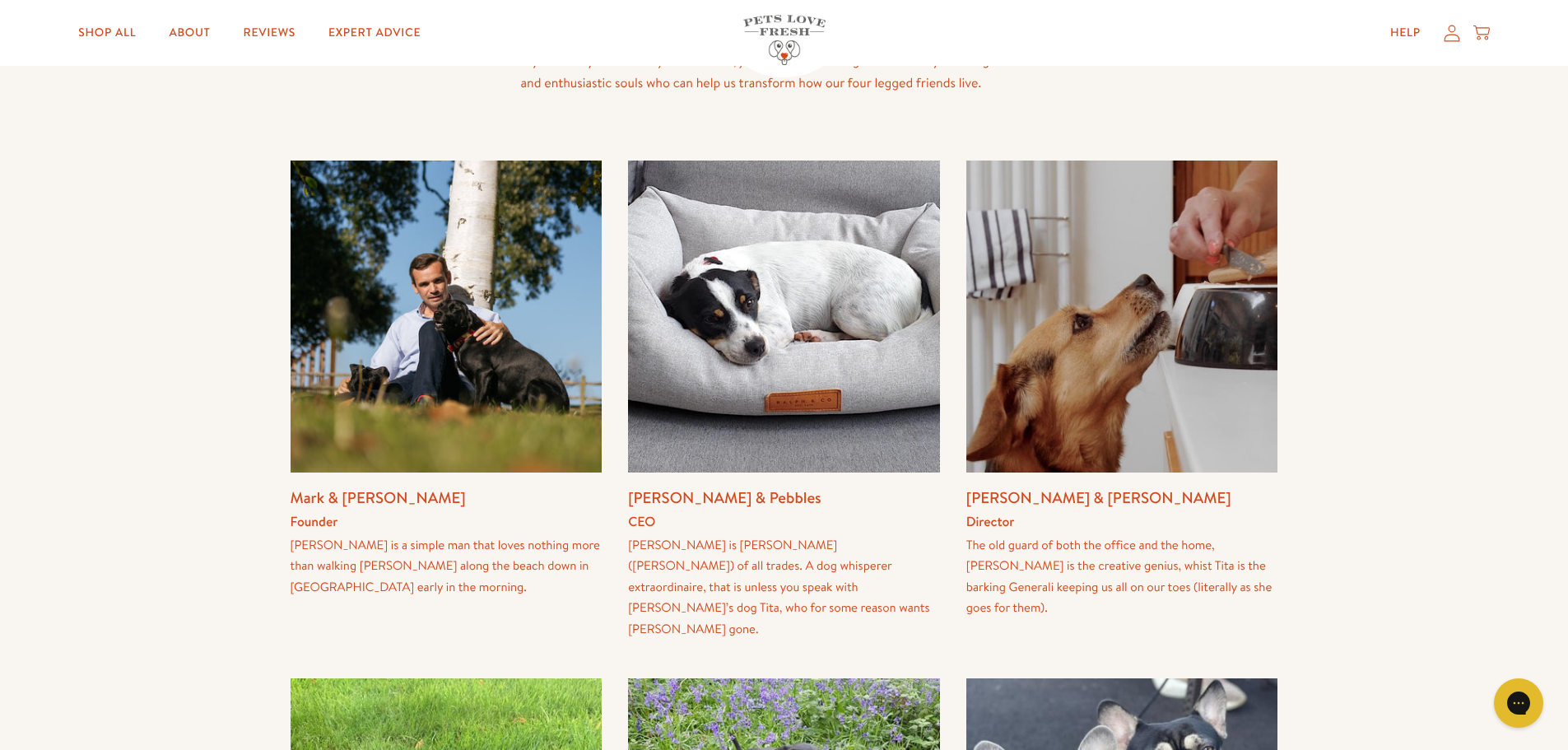
scroll to position [329, 0]
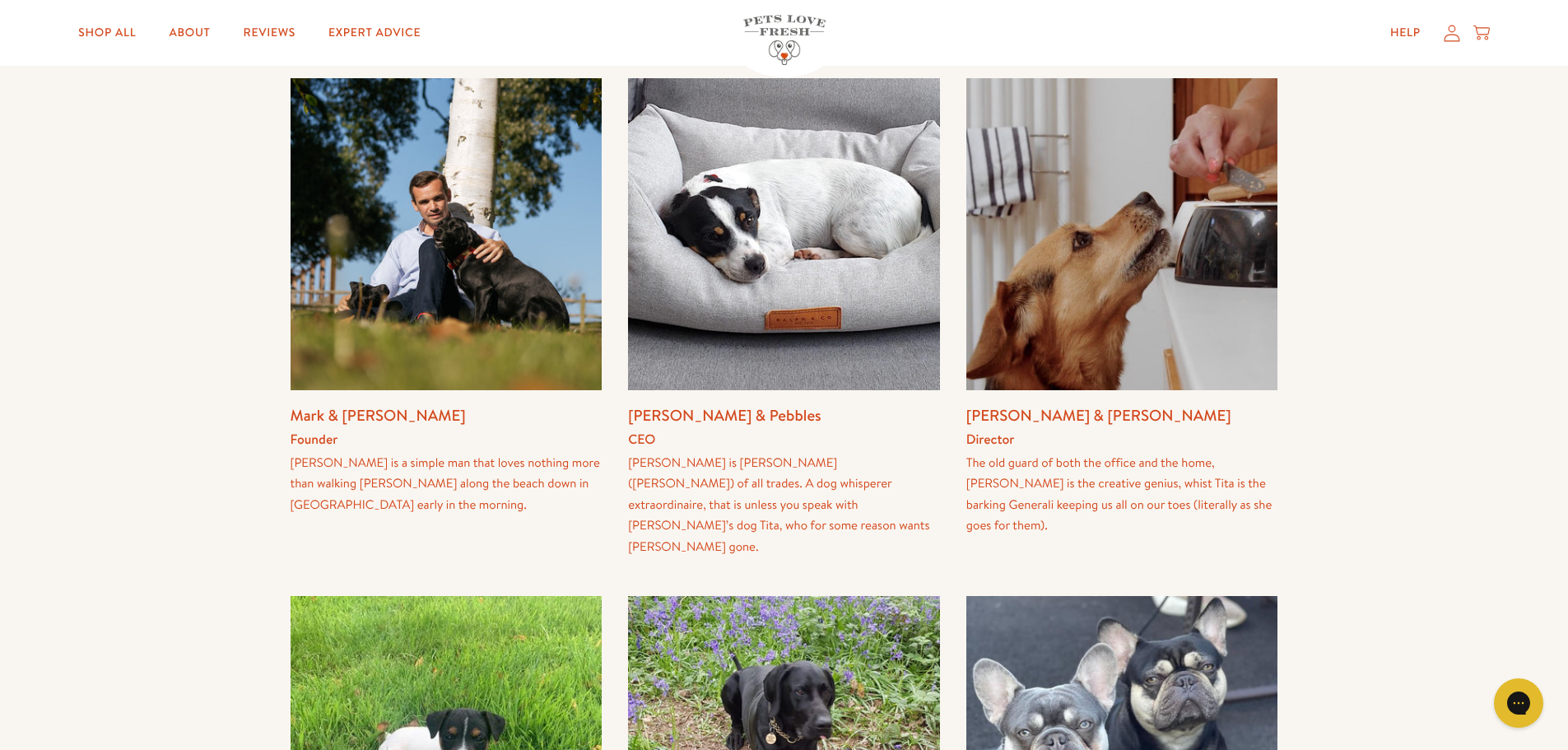
click at [398, 540] on div "Mark & Holly Founder Mark is a simple man that loves nothing more than walking …" at bounding box center [784, 572] width 988 height 989
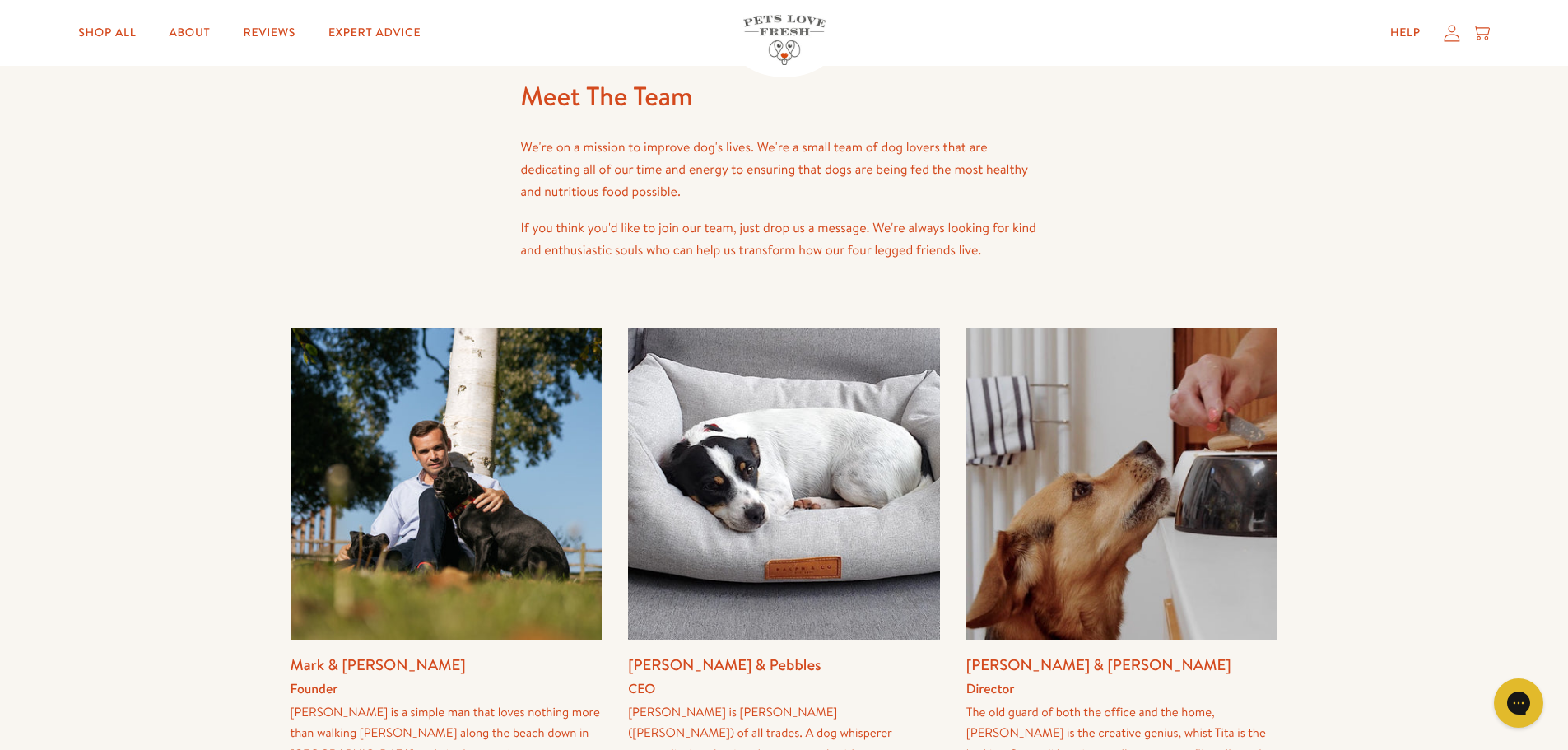
scroll to position [0, 0]
